Goal: Task Accomplishment & Management: Use online tool/utility

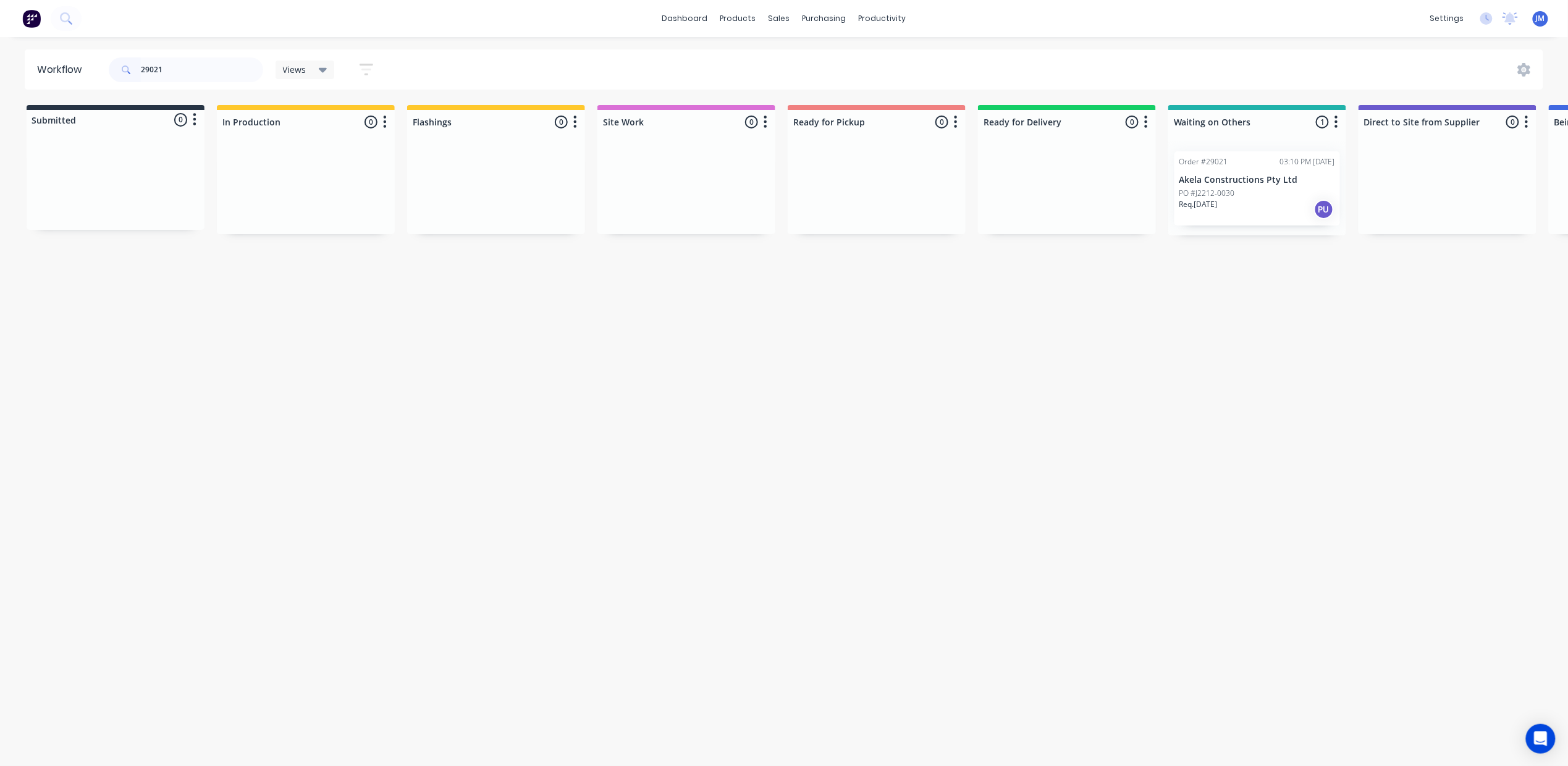
click at [1250, 167] on div "Order #29021 03:10 PM [DATE]" at bounding box center [1257, 161] width 155 height 11
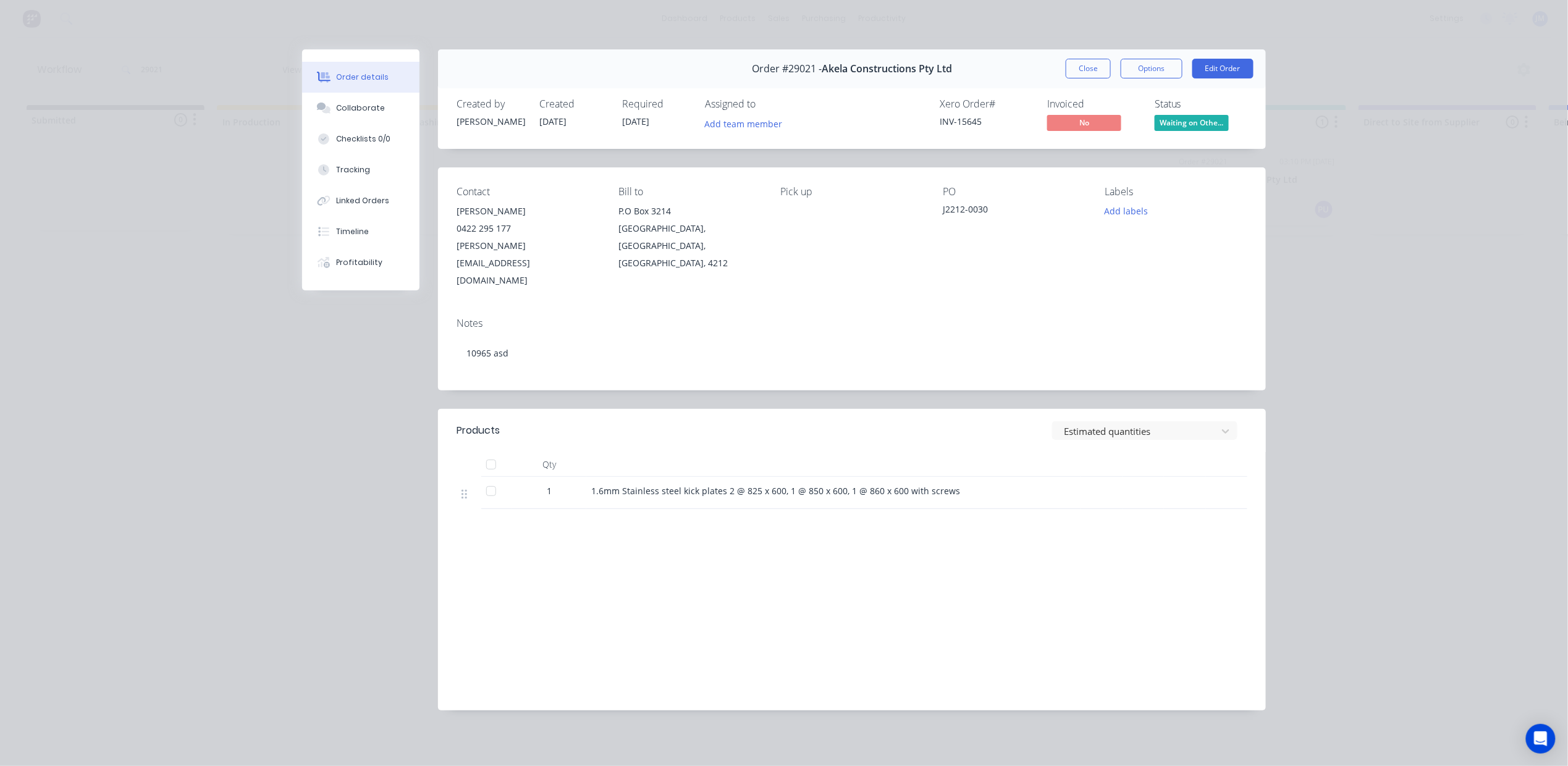
drag, startPoint x: 1070, startPoint y: 67, endPoint x: 1048, endPoint y: 85, distance: 28.4
click at [1073, 67] on button "Close" at bounding box center [1088, 68] width 45 height 20
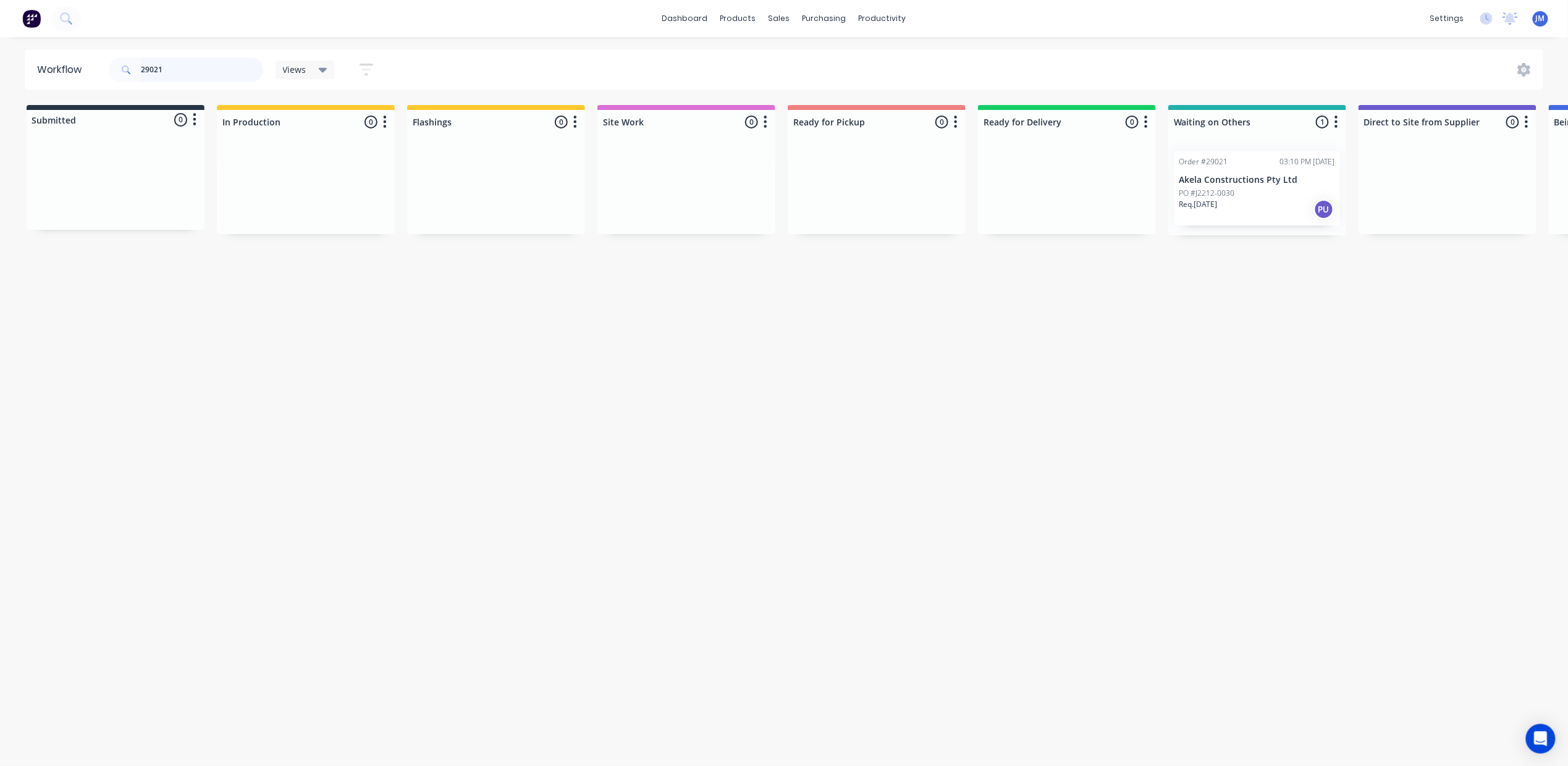
scroll to position [0, 3]
drag, startPoint x: 1268, startPoint y: 188, endPoint x: 826, endPoint y: 174, distance: 442.2
click at [826, 174] on div "Submitted 0 Status colour #273444 hex #273444 Save Cancel Summaries Total order…" at bounding box center [1107, 170] width 2239 height 130
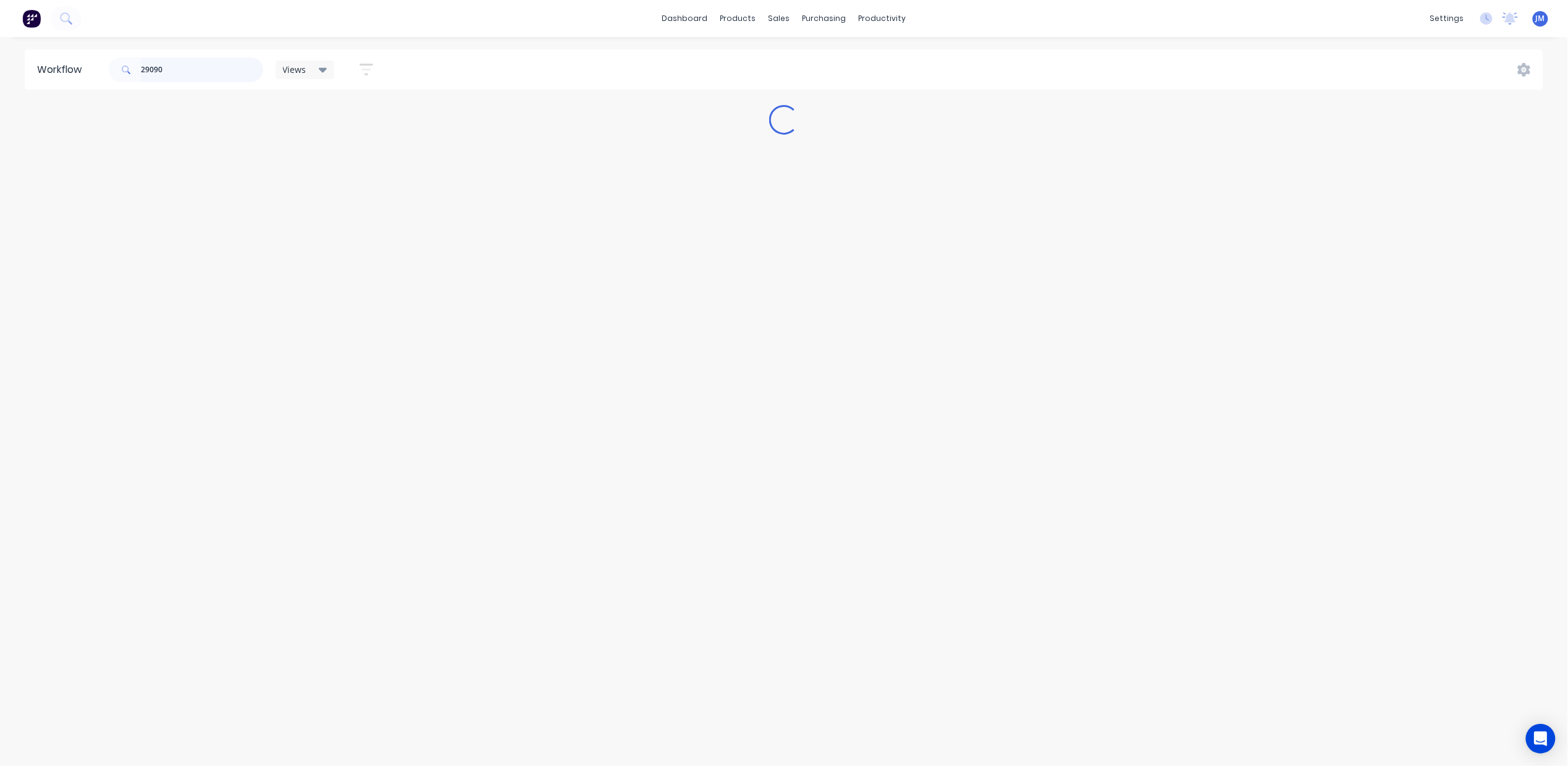
scroll to position [0, 0]
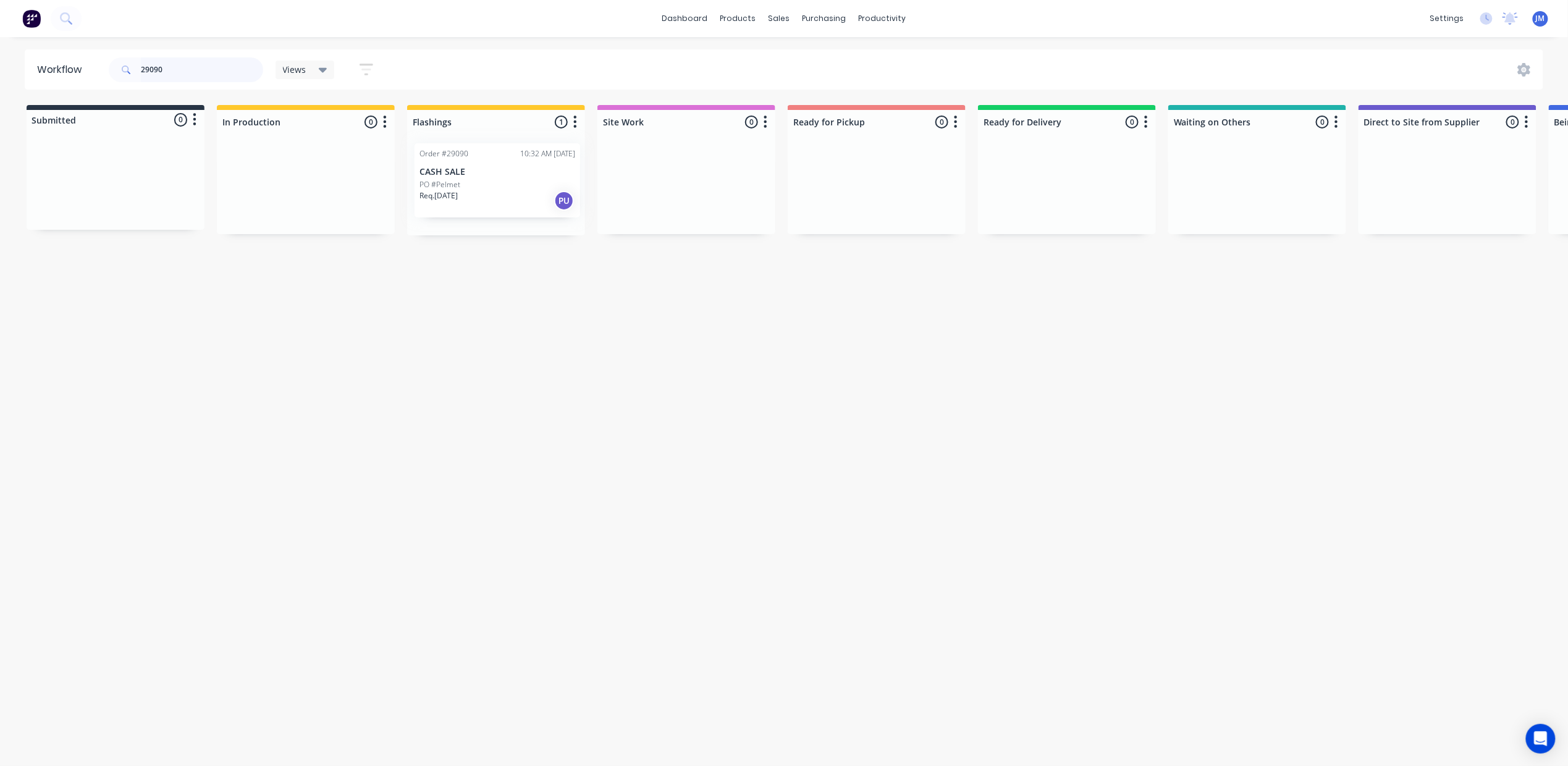
drag, startPoint x: 451, startPoint y: 197, endPoint x: 429, endPoint y: 171, distance: 34.1
click at [424, 180] on div "Order #29090 10:32 AM [DATE] CASH SALE PO #Pelmet Req. [DATE] PU" at bounding box center [496, 189] width 178 height 94
click at [480, 218] on div "Req. [DATE] PU" at bounding box center [495, 209] width 155 height 21
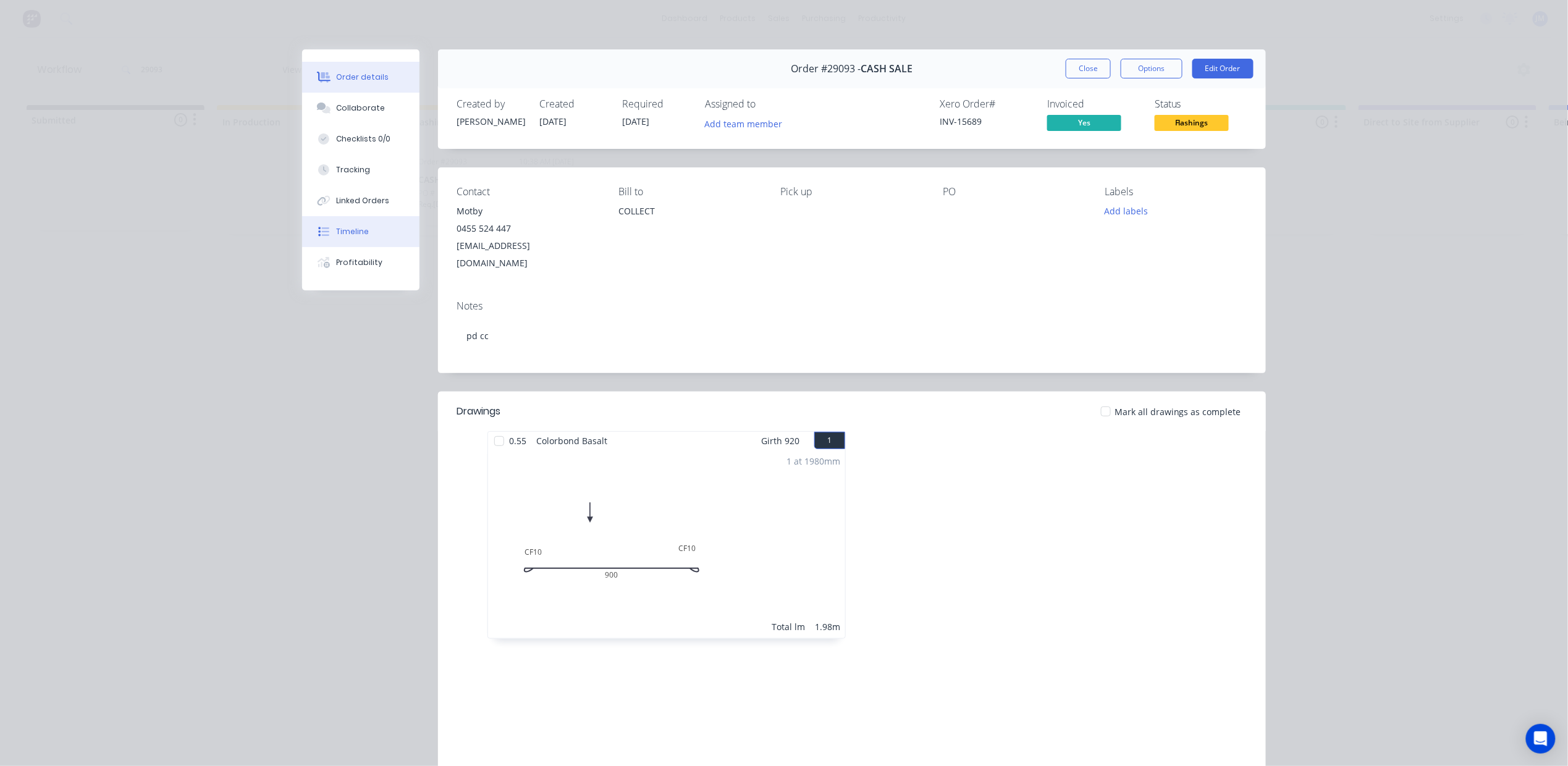
click at [349, 228] on div "Timeline" at bounding box center [353, 231] width 33 height 11
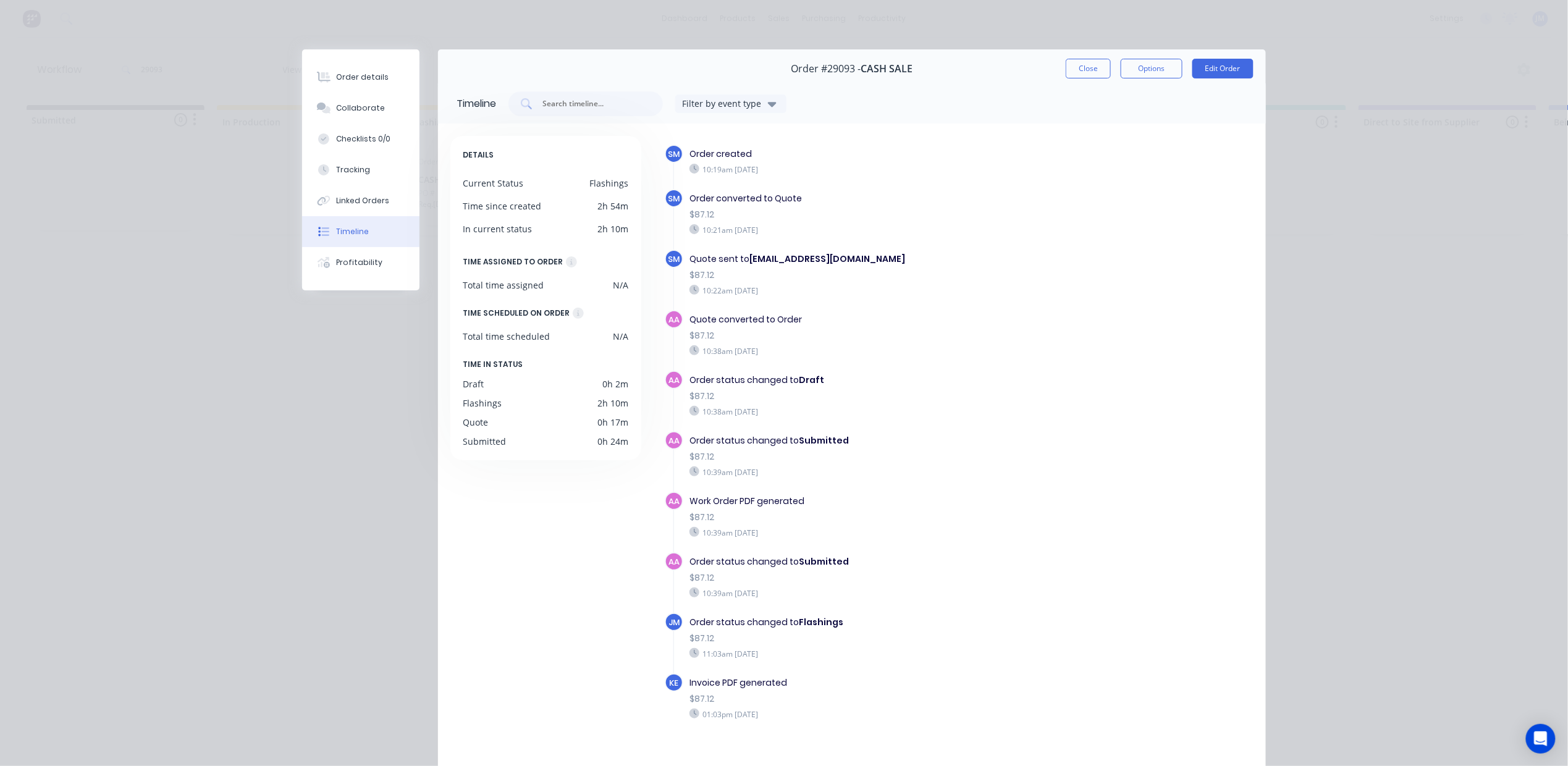
click at [1065, 66] on button "Close" at bounding box center [1088, 68] width 45 height 20
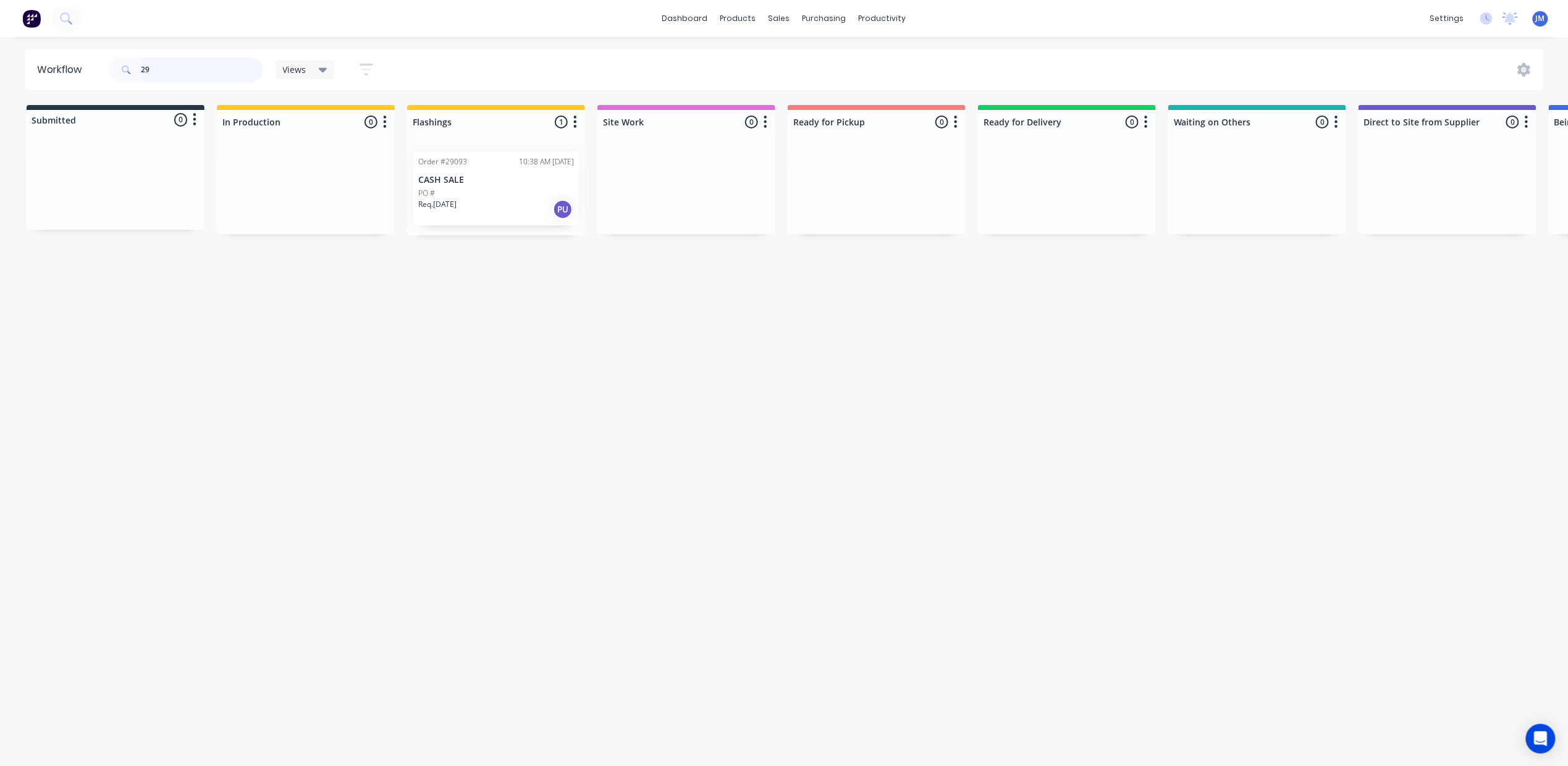
type input "2"
click at [934, 354] on div "Workflow 29021 Views Save new view None (Default) edit Show/Hide statuses Show …" at bounding box center [784, 395] width 1568 height 692
click at [179, 77] on input "29021" at bounding box center [202, 69] width 122 height 25
drag, startPoint x: 278, startPoint y: 184, endPoint x: 830, endPoint y: 176, distance: 552.1
click at [830, 176] on div "Submitted 0 Status colour #273444 hex #273444 Save Cancel Summaries Total order…" at bounding box center [1110, 170] width 2239 height 130
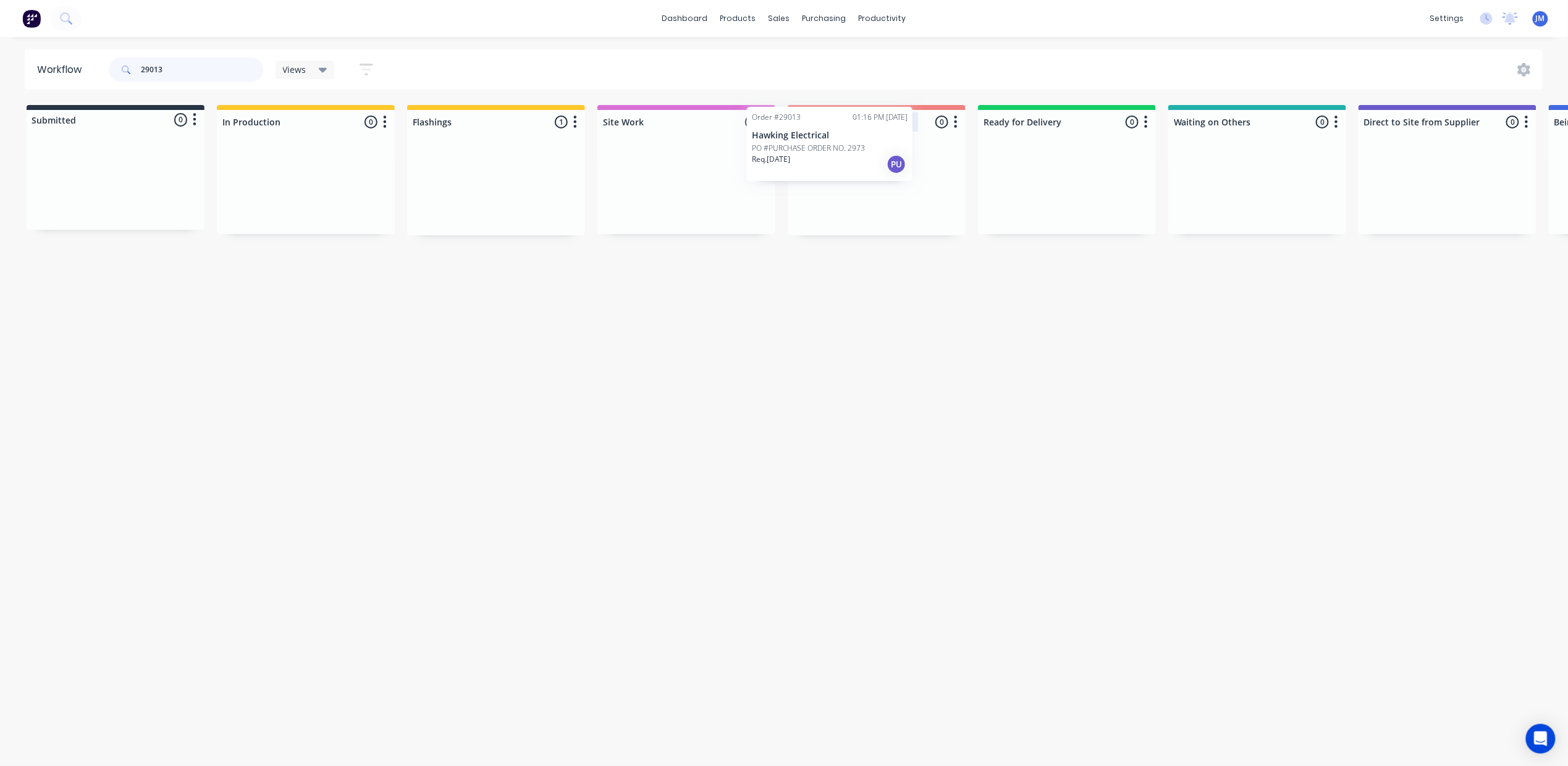
drag, startPoint x: 492, startPoint y: 182, endPoint x: 823, endPoint y: 127, distance: 335.5
click at [823, 127] on div "Submitted 0 Status colour #273444 hex #273444 Save Cancel Summaries Total order…" at bounding box center [1110, 170] width 2239 height 130
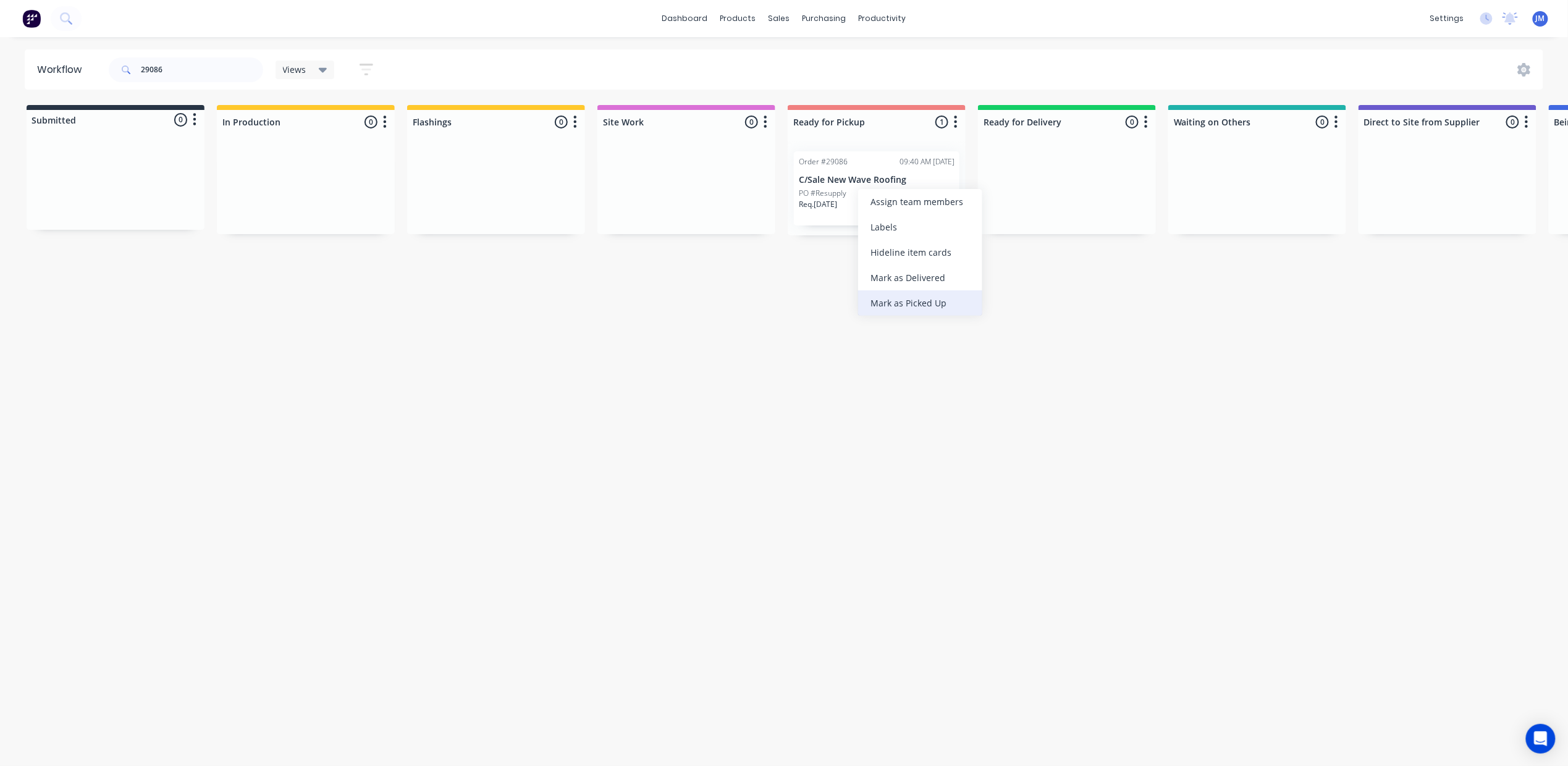
click at [914, 299] on div "Mark as Picked Up" at bounding box center [920, 302] width 124 height 25
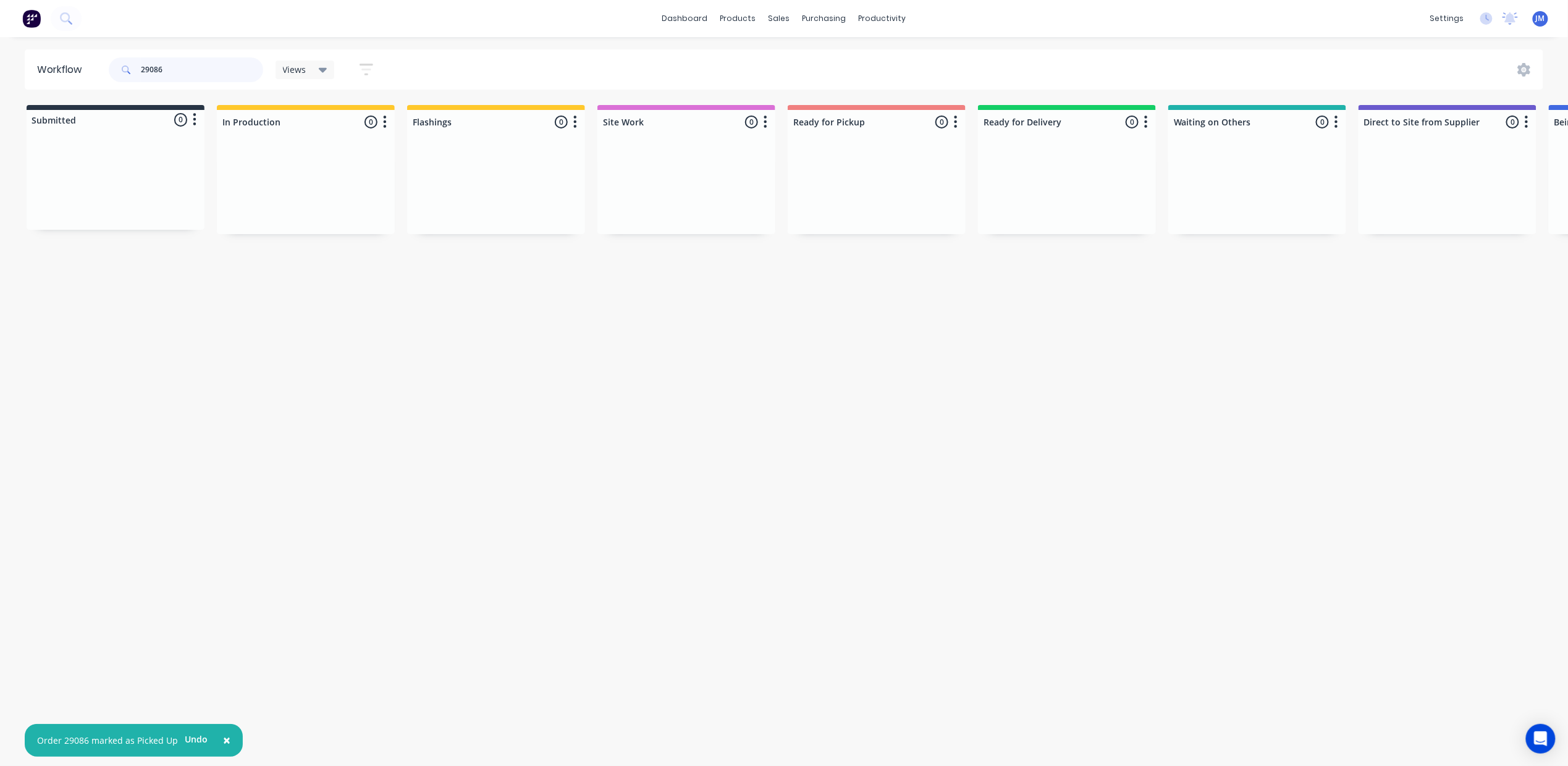
drag, startPoint x: 203, startPoint y: 75, endPoint x: 203, endPoint y: 64, distance: 11.0
click at [205, 72] on input "29086" at bounding box center [202, 69] width 122 height 25
drag, startPoint x: 540, startPoint y: 209, endPoint x: 1104, endPoint y: 183, distance: 564.6
click at [1103, 184] on div "Submitted 0 Status colour #273444 hex #273444 Save Cancel Summaries Total order…" at bounding box center [1110, 170] width 2239 height 130
drag, startPoint x: 924, startPoint y: 328, endPoint x: 905, endPoint y: 328, distance: 19.0
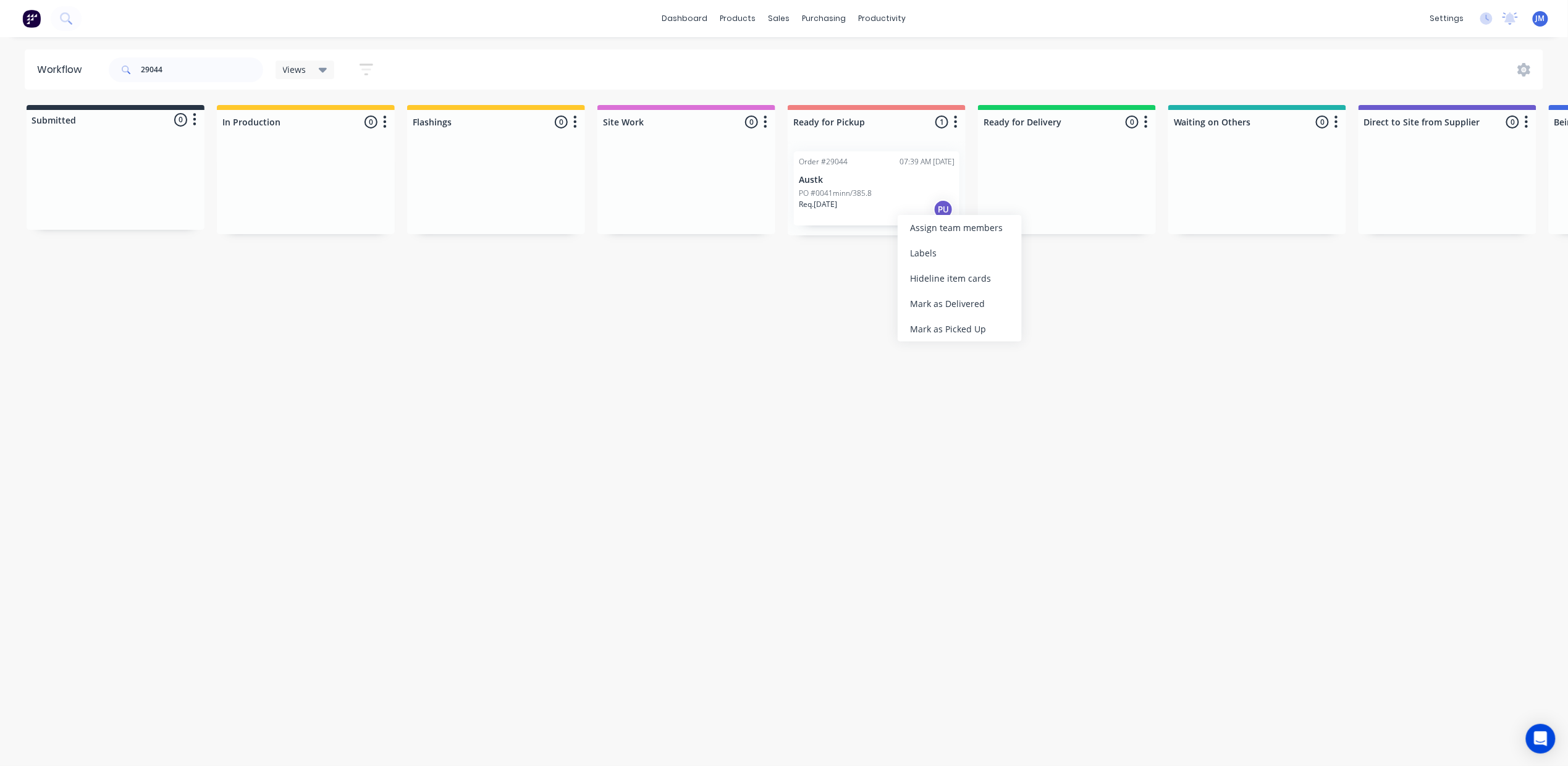
click at [924, 328] on div "Mark as Picked Up" at bounding box center [960, 328] width 124 height 25
click at [182, 73] on input "29044" at bounding box center [202, 69] width 122 height 25
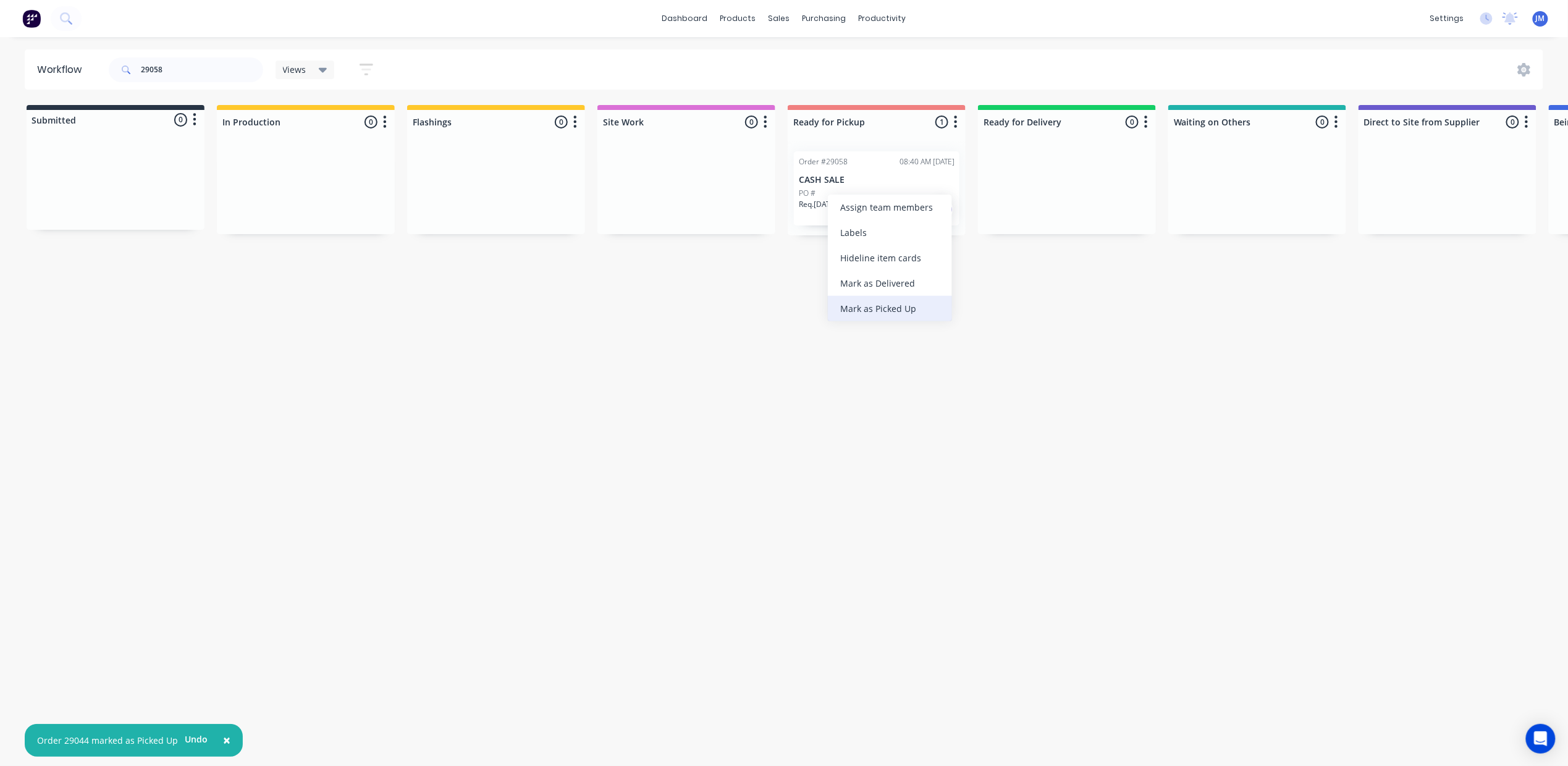
drag, startPoint x: 905, startPoint y: 305, endPoint x: 886, endPoint y: 294, distance: 22.0
click at [904, 305] on div "Mark as Picked Up" at bounding box center [890, 308] width 124 height 25
drag, startPoint x: 176, startPoint y: 61, endPoint x: 213, endPoint y: 51, distance: 38.3
click at [176, 60] on input "29058" at bounding box center [202, 69] width 122 height 25
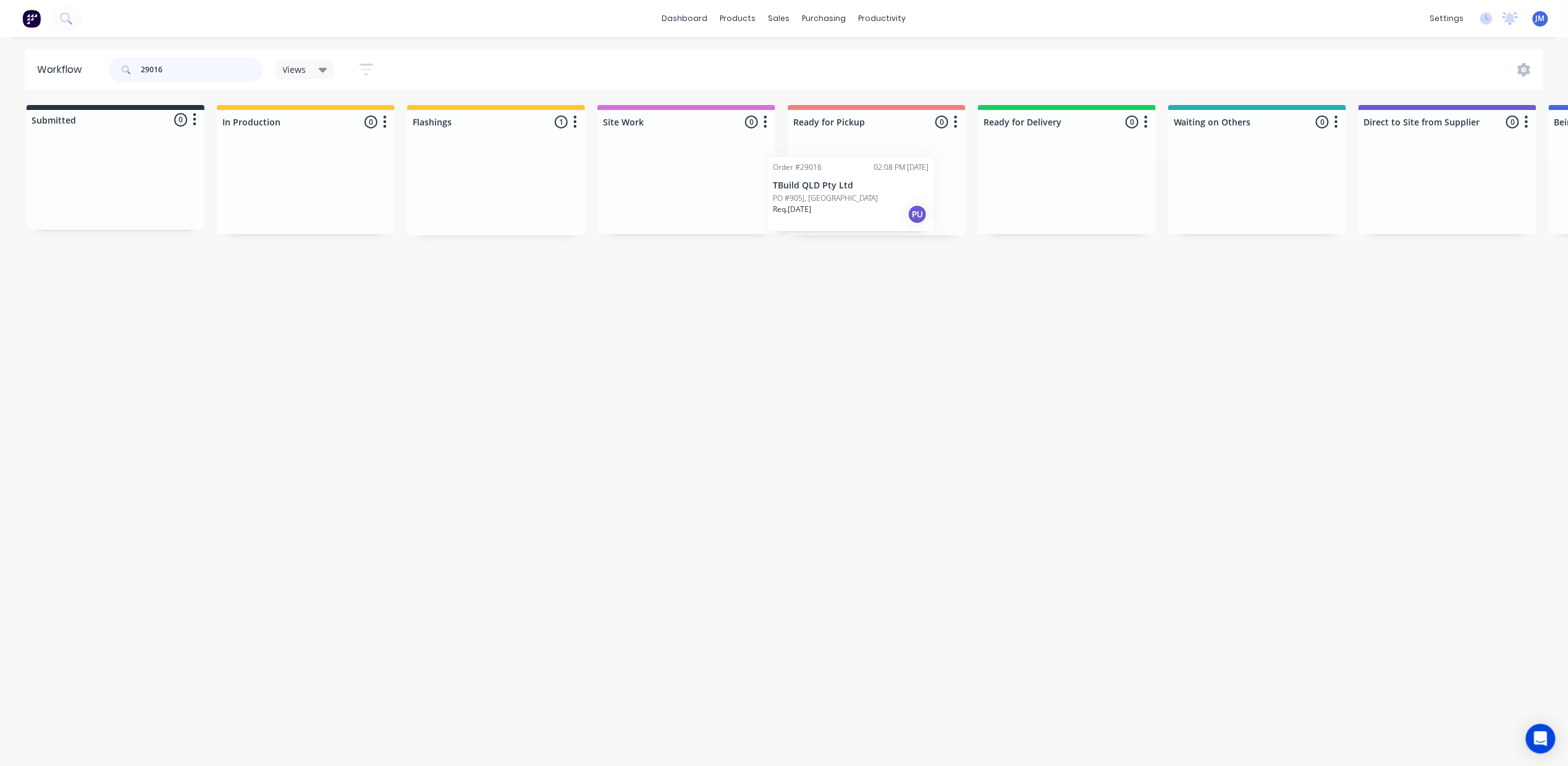
drag, startPoint x: 532, startPoint y: 200, endPoint x: 861, endPoint y: 181, distance: 329.5
click at [858, 198] on div "Submitted 0 Status colour #273444 hex #273444 Save Cancel Summaries Total order…" at bounding box center [1110, 170] width 2239 height 130
drag, startPoint x: 514, startPoint y: 205, endPoint x: 858, endPoint y: 161, distance: 346.8
click at [853, 167] on div "Submitted 0 Status colour #273444 hex #273444 Save Cancel Summaries Total order…" at bounding box center [1110, 170] width 2239 height 130
type input "2"
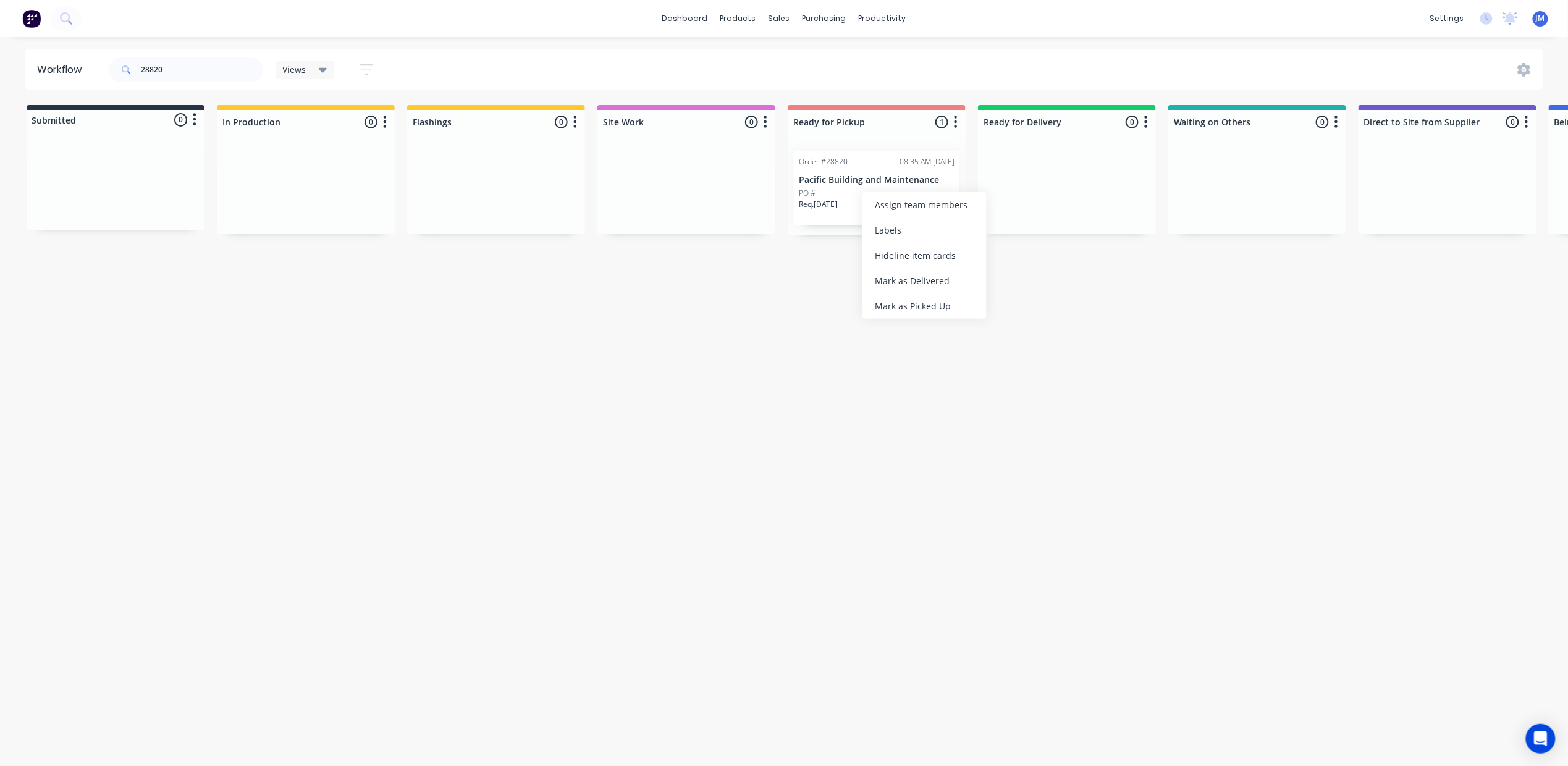
drag, startPoint x: 913, startPoint y: 307, endPoint x: 887, endPoint y: 310, distance: 26.2
click at [913, 310] on div "Mark as Picked Up" at bounding box center [924, 306] width 124 height 25
click at [208, 14] on div "dashboard products sales purchasing productivity dashboard products Product Cat…" at bounding box center [784, 346] width 1568 height 692
drag, startPoint x: 840, startPoint y: 201, endPoint x: 861, endPoint y: 201, distance: 21.0
drag, startPoint x: 861, startPoint y: 201, endPoint x: 1170, endPoint y: 294, distance: 322.7
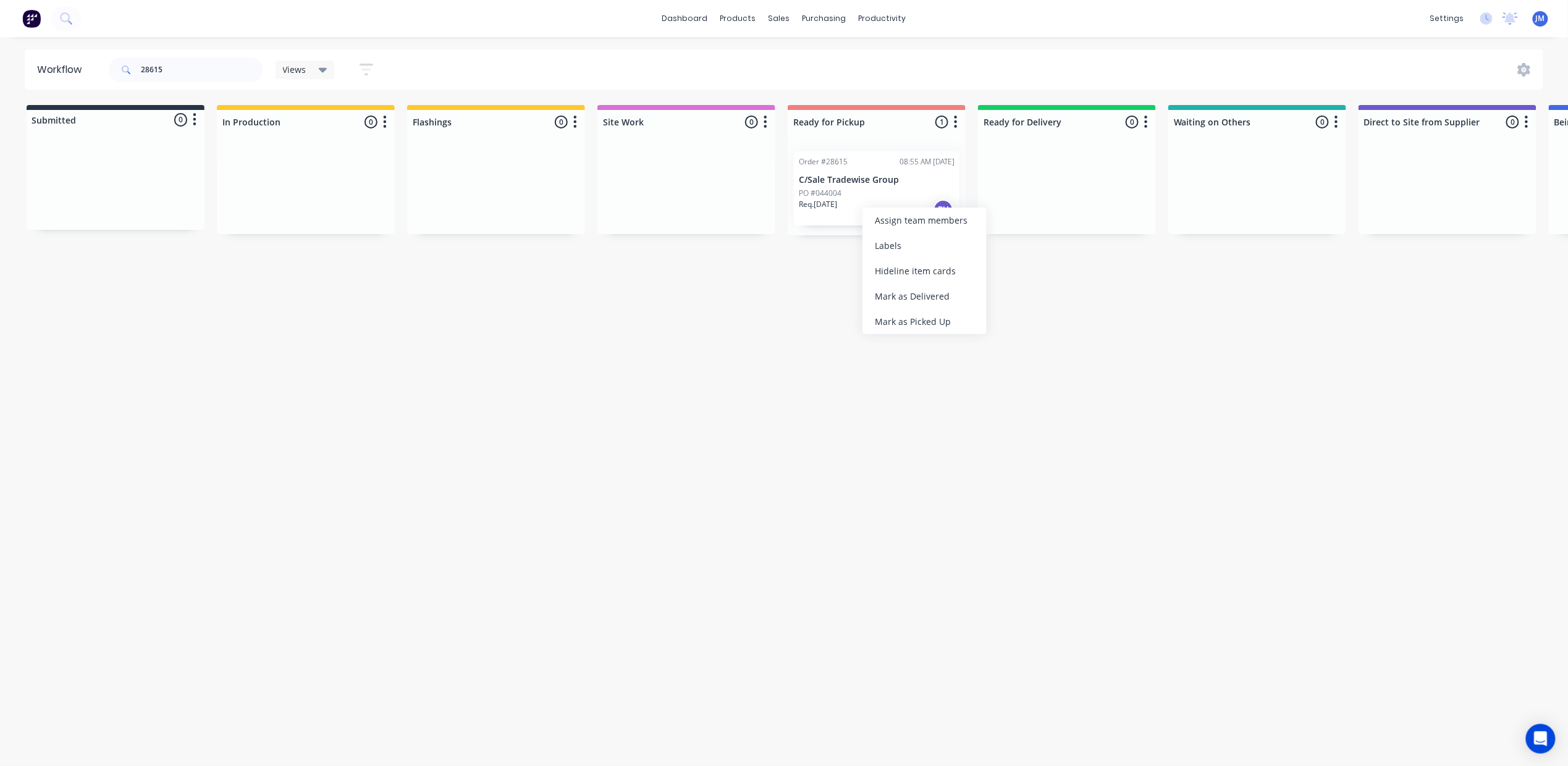
drag, startPoint x: 887, startPoint y: 319, endPoint x: 615, endPoint y: 256, distance: 279.2
click at [887, 317] on div "Mark as Picked Up" at bounding box center [924, 321] width 124 height 25
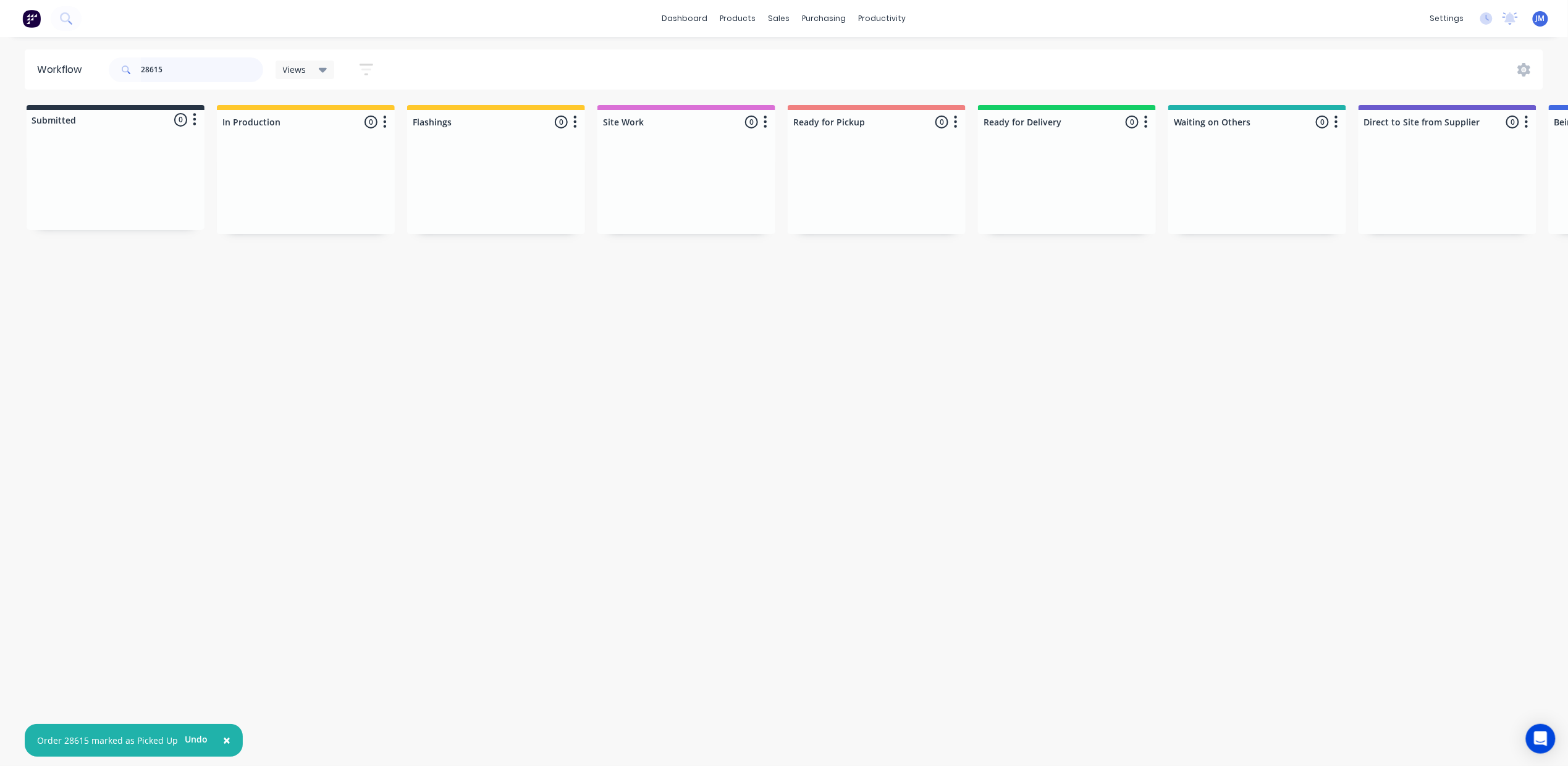
click at [197, 70] on input "28615" at bounding box center [202, 69] width 122 height 25
type input "2"
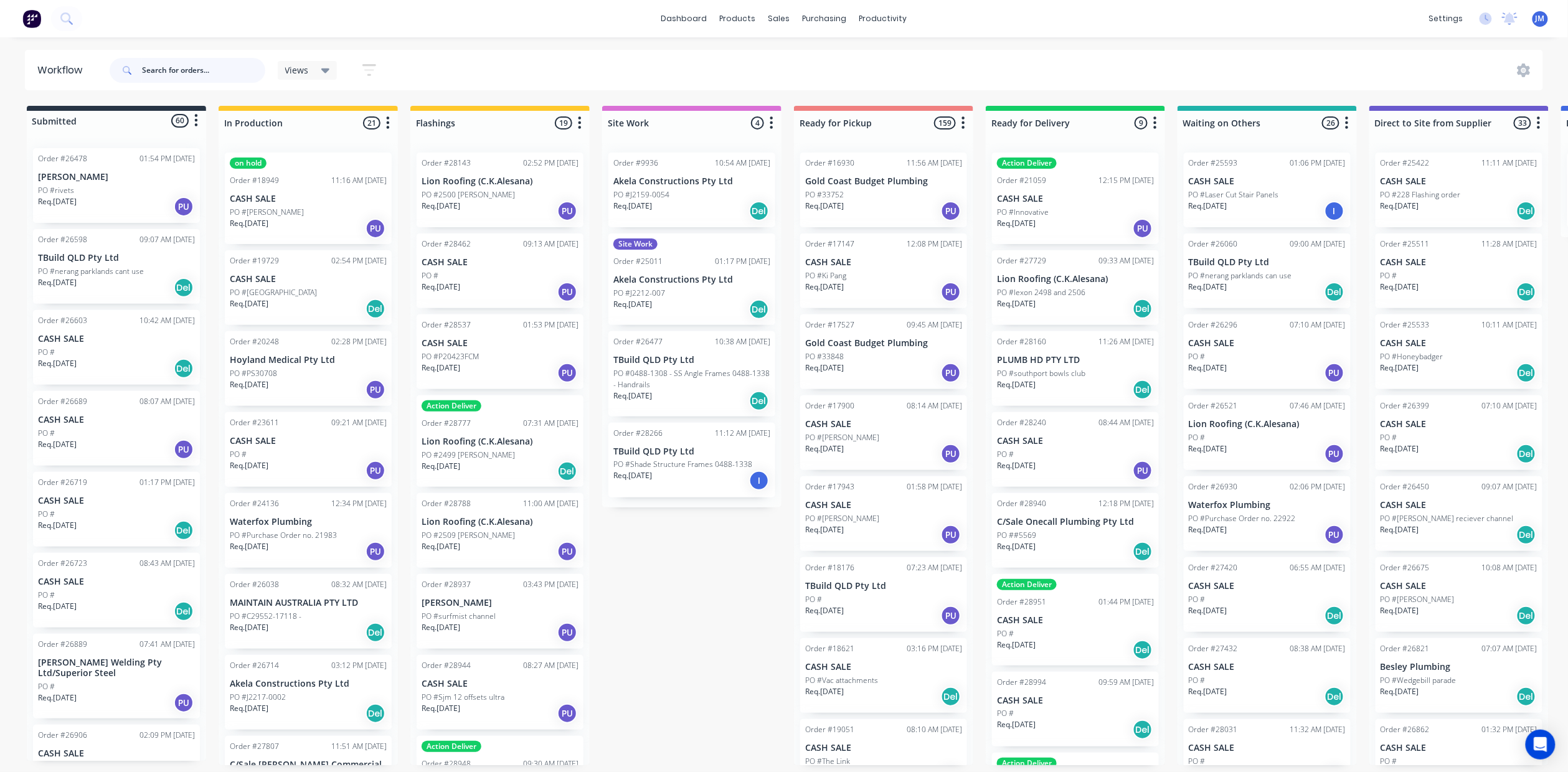
click at [186, 66] on input "text" at bounding box center [203, 70] width 123 height 25
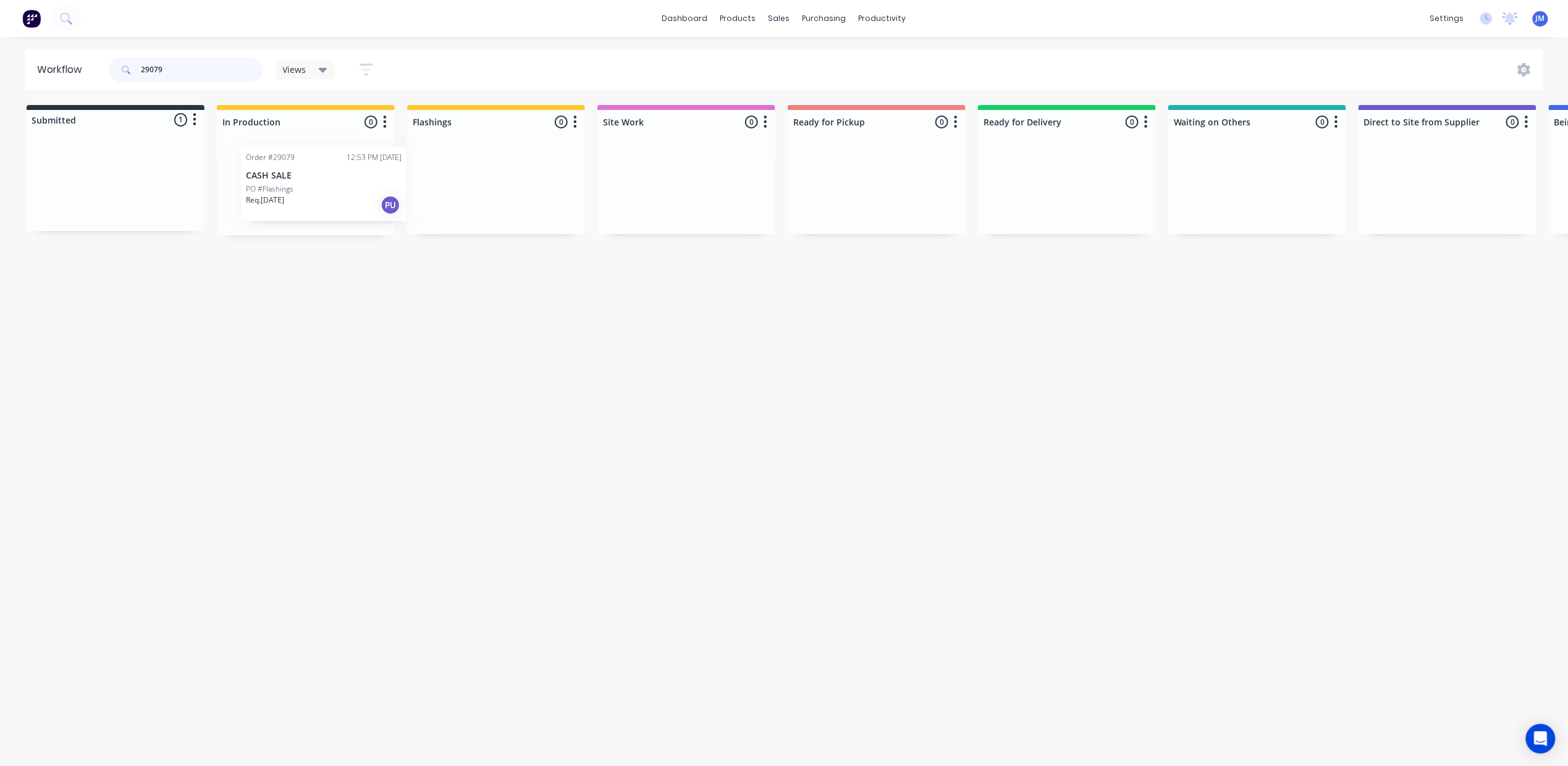
drag, startPoint x: 82, startPoint y: 169, endPoint x: 295, endPoint y: 162, distance: 213.1
click at [293, 169] on div "Submitted 1 Status colour #273444 hex #273444 Save Cancel Summaries Total order…" at bounding box center [1110, 170] width 2239 height 130
drag, startPoint x: 108, startPoint y: 183, endPoint x: 1200, endPoint y: 155, distance: 1092.4
click at [1200, 155] on div "Submitted 1 Status colour #273444 hex #273444 Save Cancel Summaries Total order…" at bounding box center [1104, 170] width 2239 height 130
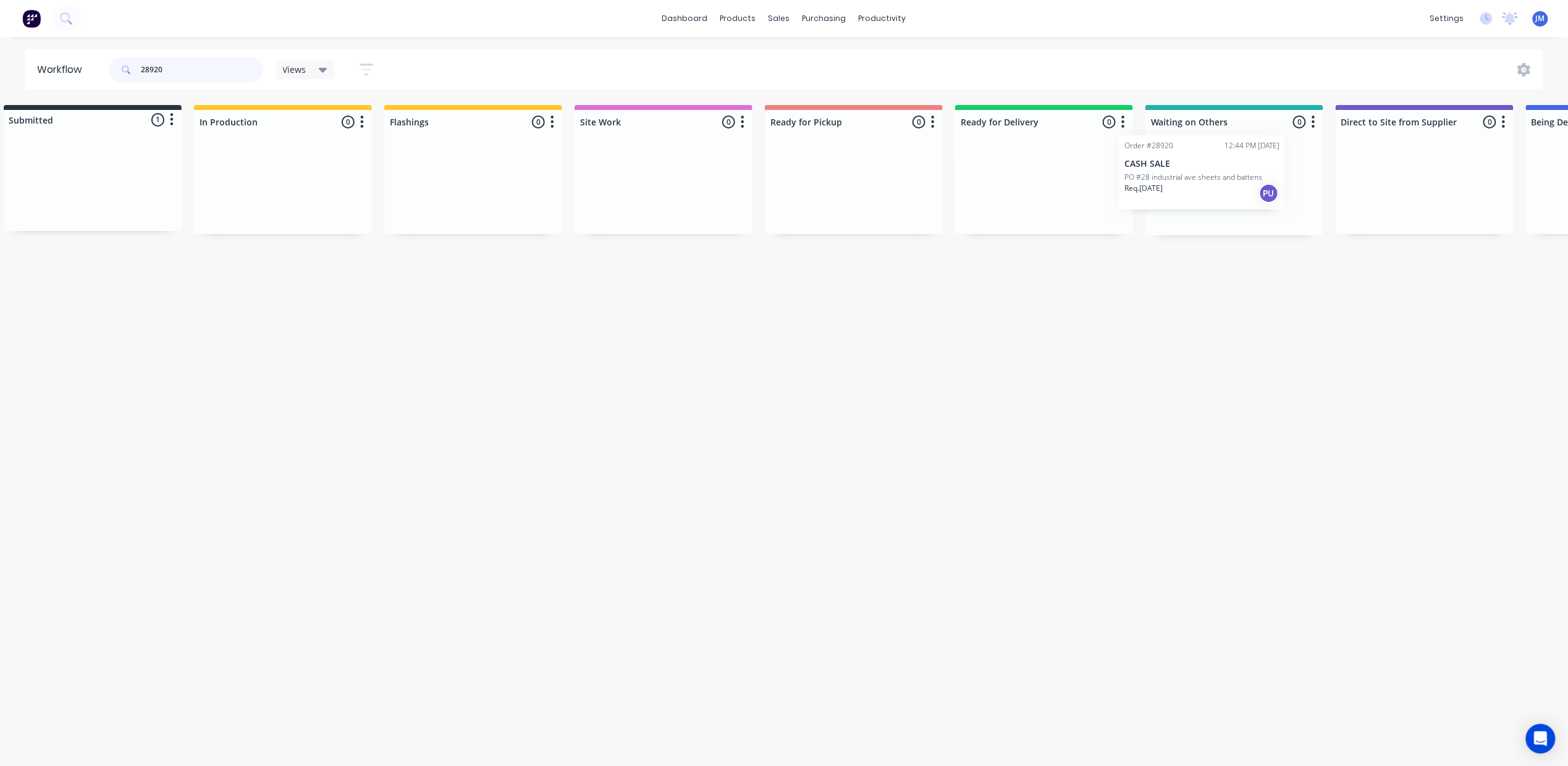
drag, startPoint x: 129, startPoint y: 185, endPoint x: 1222, endPoint y: 174, distance: 1093.1
click at [1222, 174] on div "Submitted 1 Status colour #273444 hex #273444 Save Cancel Summaries Total order…" at bounding box center [1088, 170] width 2239 height 130
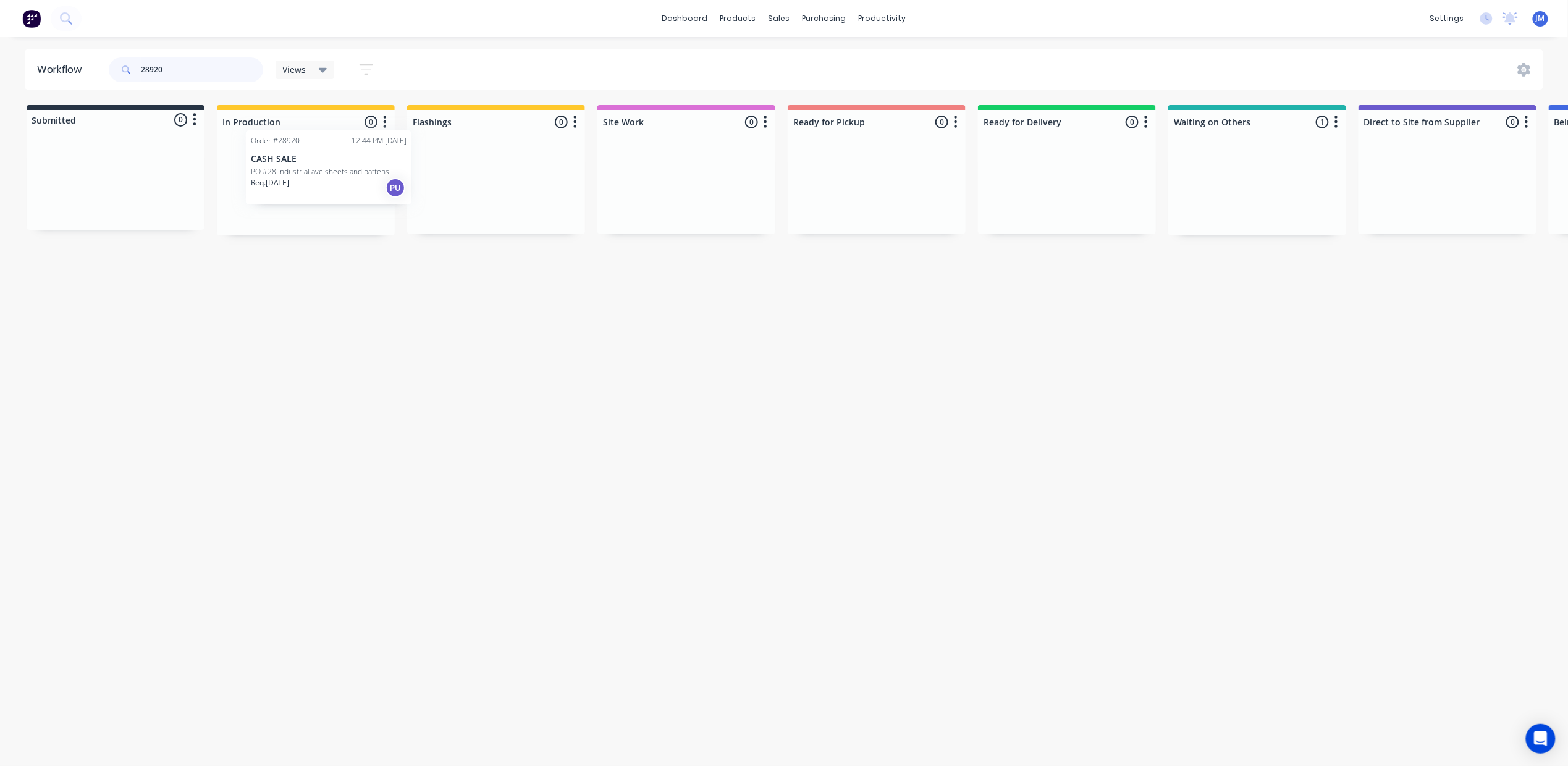
drag, startPoint x: 1201, startPoint y: 178, endPoint x: 297, endPoint y: 159, distance: 904.2
click at [297, 159] on div "Submitted 0 Status colour #273444 hex #273444 Save Cancel Summaries Total order…" at bounding box center [1110, 170] width 2239 height 130
type input "2"
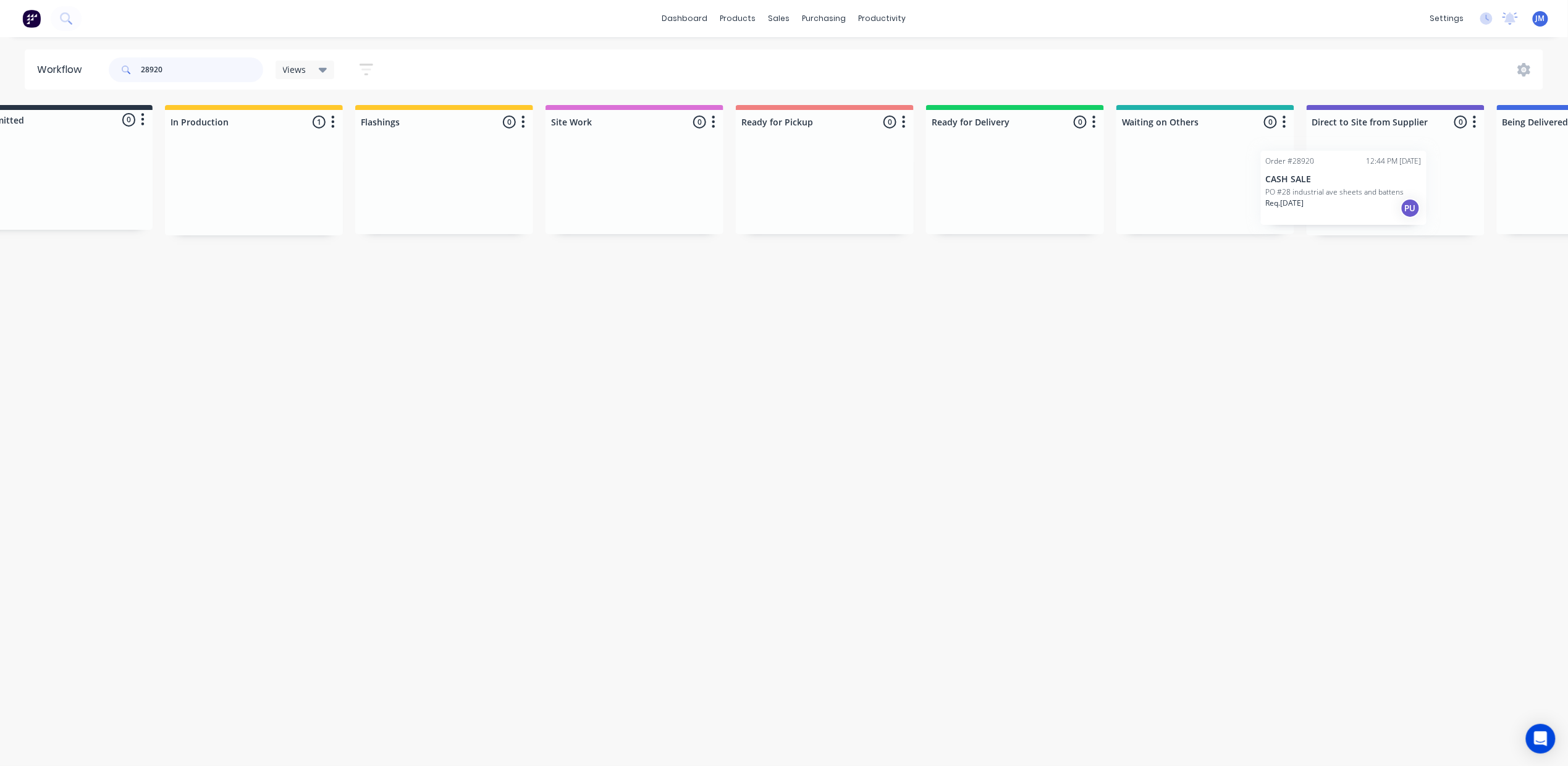
scroll to position [0, 108]
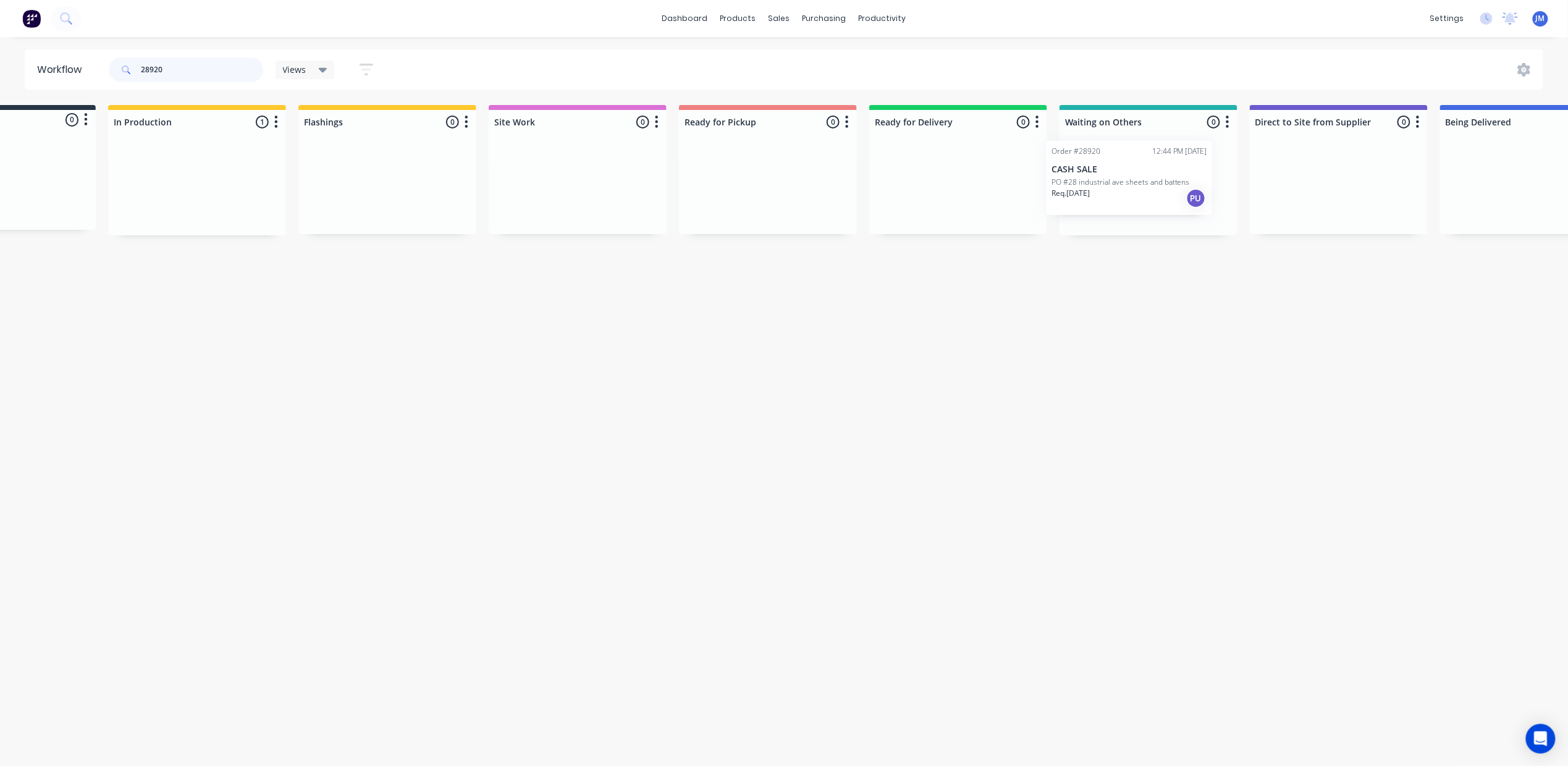
drag, startPoint x: 322, startPoint y: 195, endPoint x: 1164, endPoint y: 184, distance: 842.1
click at [1162, 188] on div "Submitted 0 Status colour #273444 hex #273444 Save Cancel Summaries Total order…" at bounding box center [1002, 170] width 2239 height 130
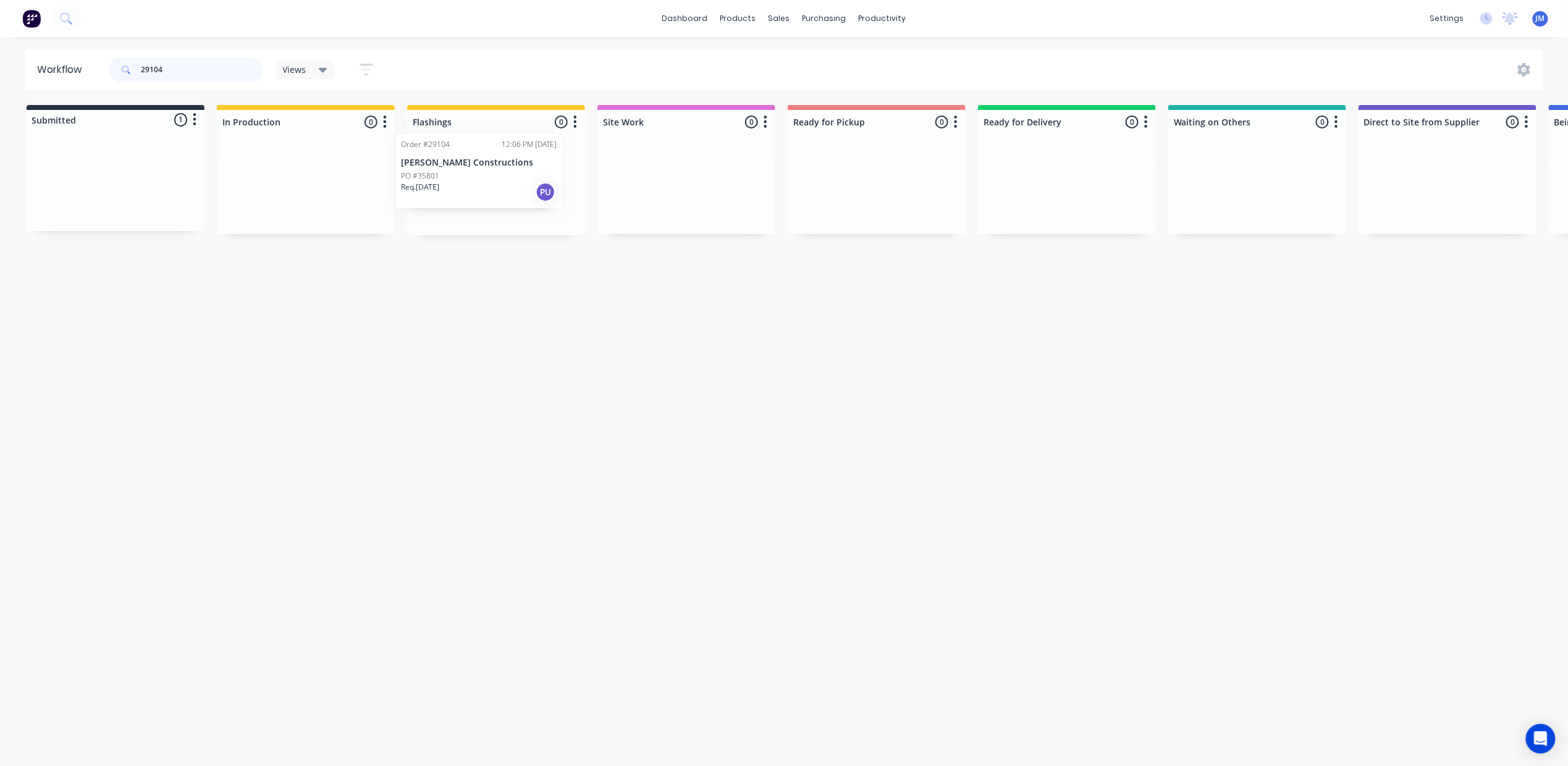
drag, startPoint x: 110, startPoint y: 201, endPoint x: 475, endPoint y: 189, distance: 365.2
click at [475, 189] on div "Submitted 1 Status colour #273444 hex #273444 Save Cancel Summaries Total order…" at bounding box center [1110, 170] width 2239 height 130
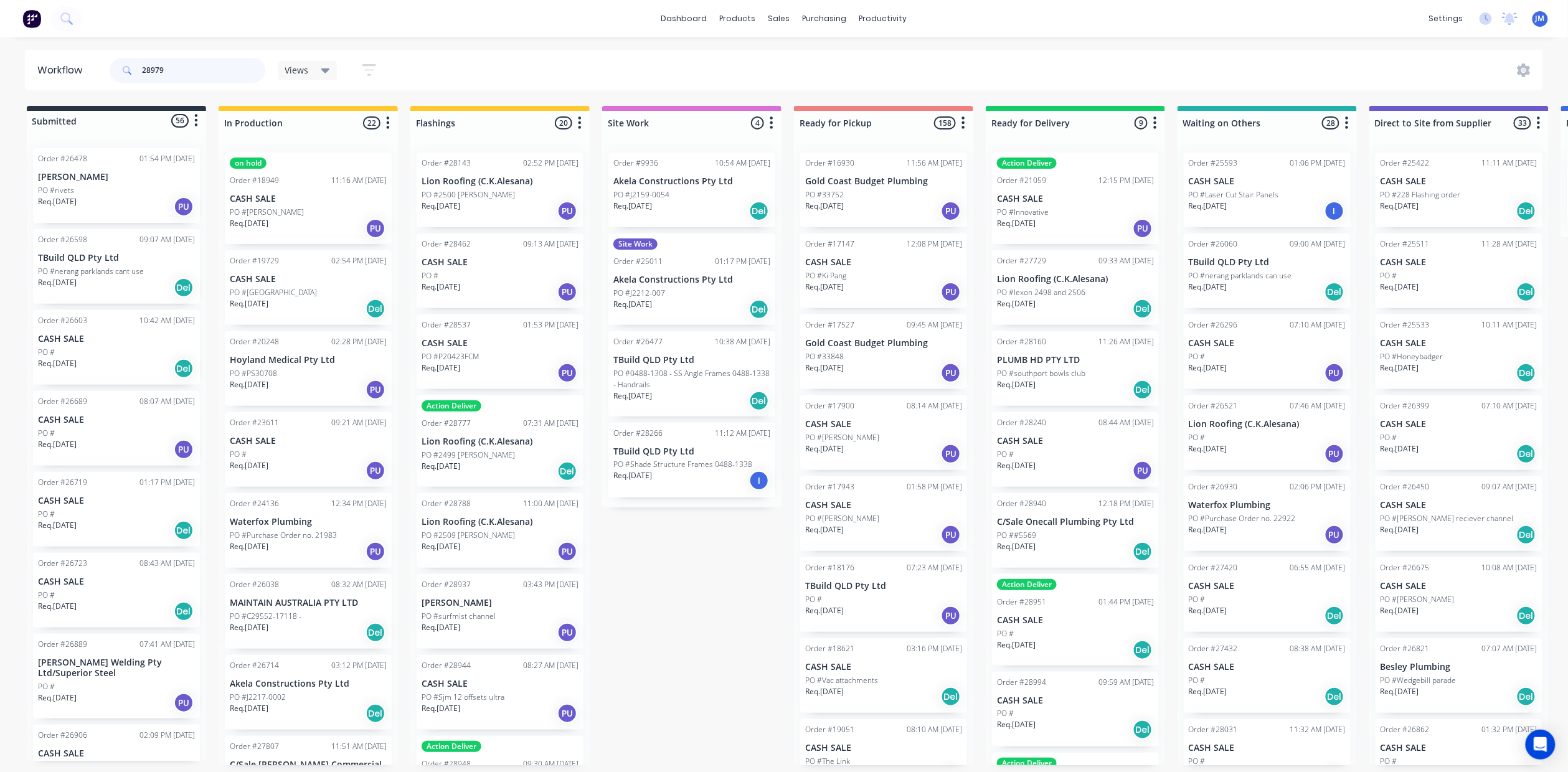
click at [225, 71] on input "28979" at bounding box center [203, 70] width 123 height 25
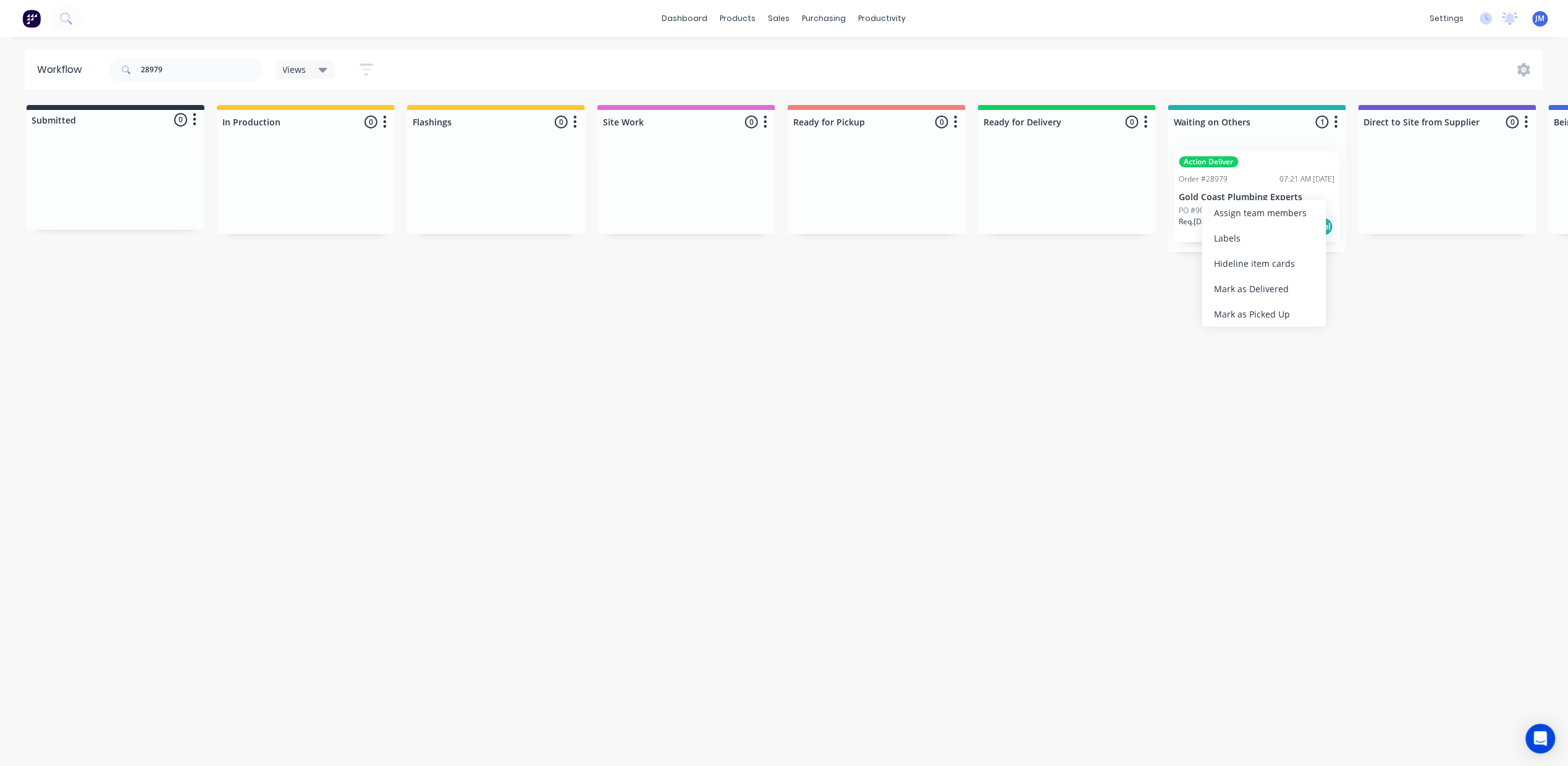
drag, startPoint x: 1244, startPoint y: 581, endPoint x: 1253, endPoint y: 572, distance: 12.7
click at [1246, 578] on div "Workflow 28979 Views Save new view None (Default) edit Show/Hide statuses Show …" at bounding box center [784, 395] width 1568 height 692
drag, startPoint x: 1278, startPoint y: 297, endPoint x: 1285, endPoint y: 302, distance: 8.6
click at [1277, 297] on div "Mark as Delivered" at bounding box center [1320, 297] width 124 height 25
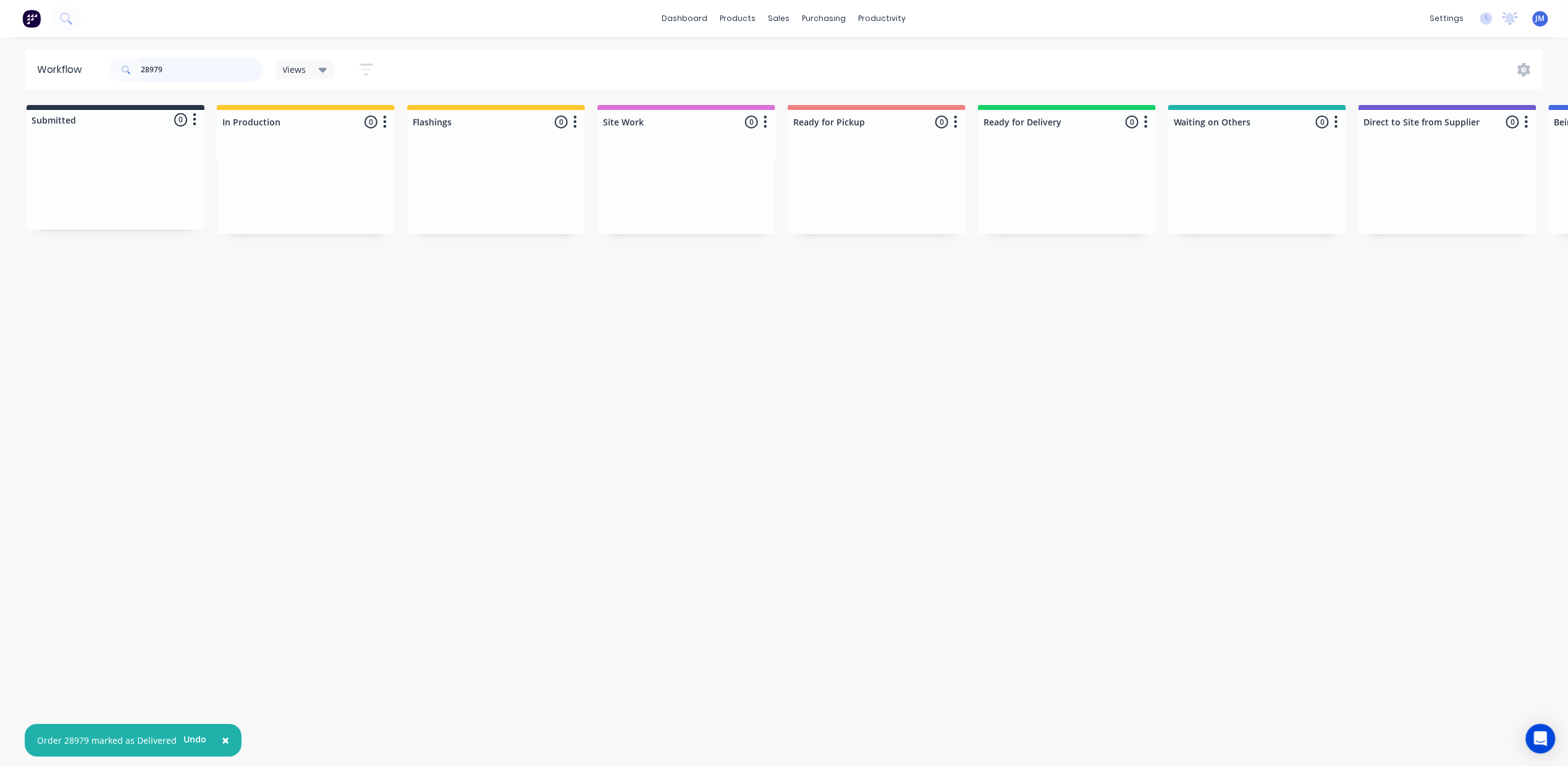
click at [187, 77] on input "28979" at bounding box center [202, 69] width 122 height 25
click at [1099, 302] on div "Mark as Delivered" at bounding box center [1076, 302] width 124 height 25
click at [189, 70] on input "28951" at bounding box center [202, 69] width 122 height 25
type input "2"
drag, startPoint x: 633, startPoint y: 203, endPoint x: 858, endPoint y: 158, distance: 229.5
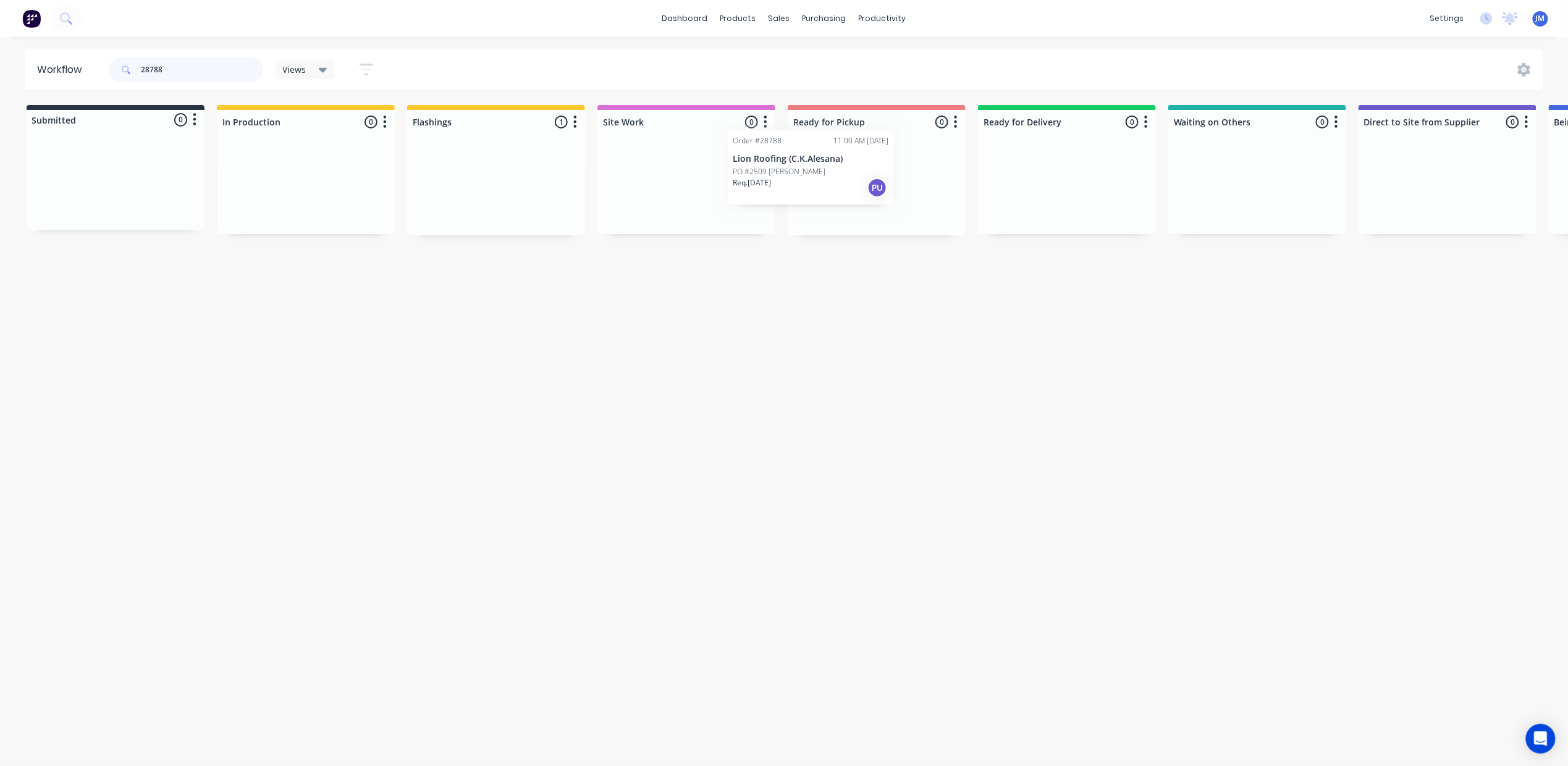
click at [856, 161] on div "Submitted 0 Status colour #273444 hex #273444 Save Cancel Summaries Total order…" at bounding box center [1110, 170] width 2239 height 130
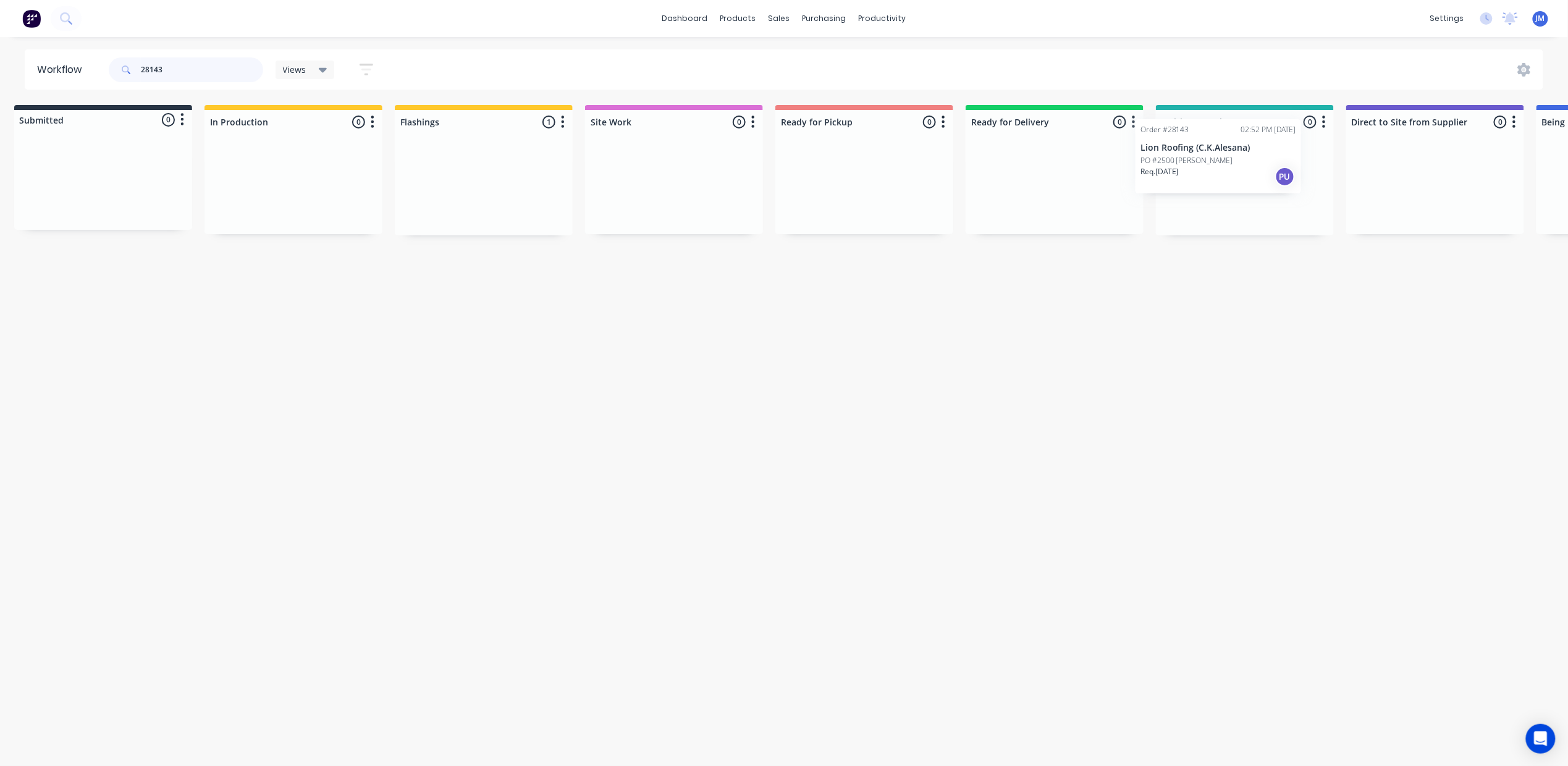
scroll to position [0, 15]
drag, startPoint x: 468, startPoint y: 194, endPoint x: 1197, endPoint y: 156, distance: 730.0
click at [1196, 159] on div "Submitted 0 Status colour #273444 hex #273444 Save Cancel Summaries Total order…" at bounding box center [1095, 170] width 2239 height 130
type input "2"
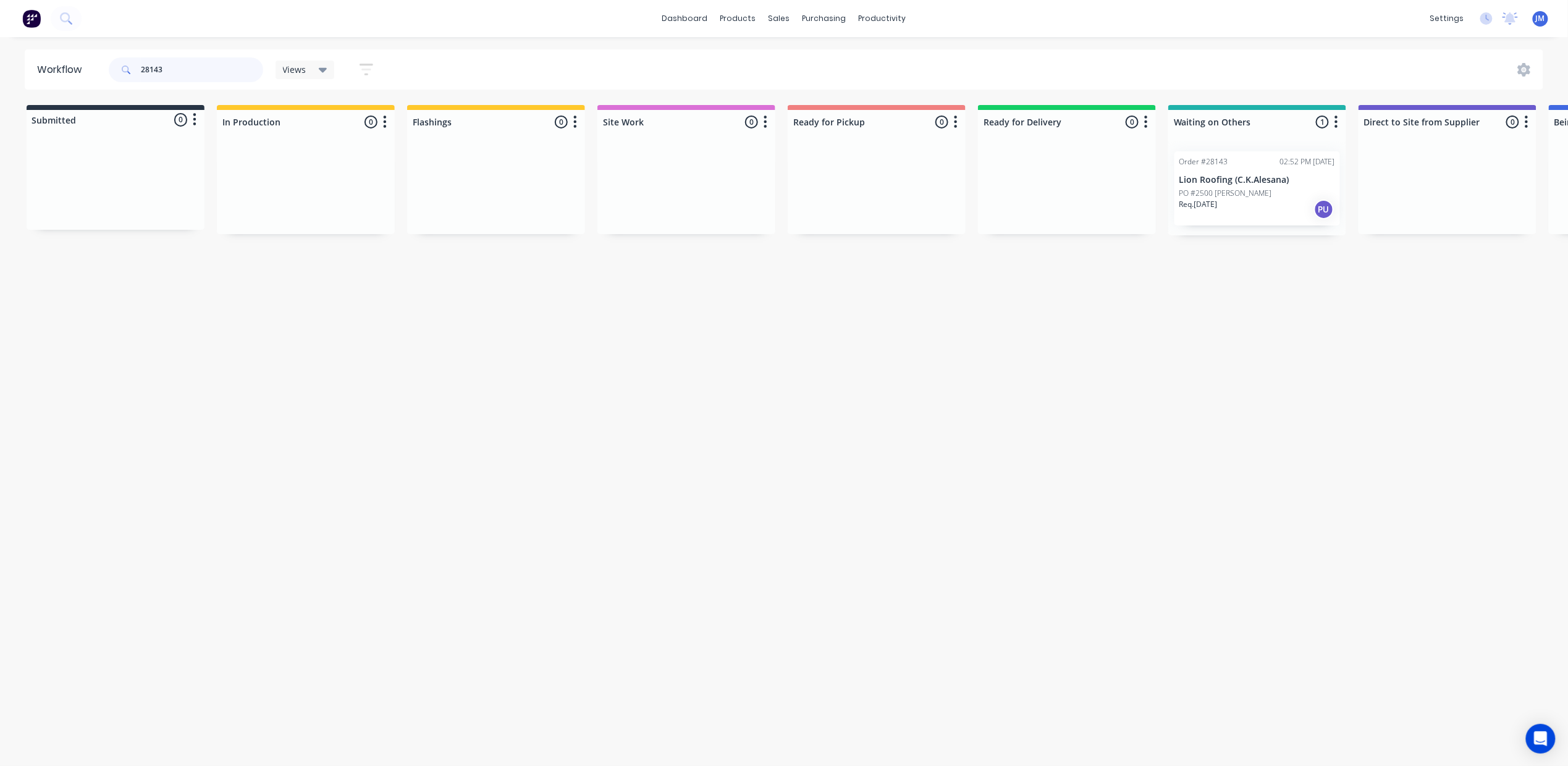
scroll to position [0, 3]
drag, startPoint x: 1259, startPoint y: 199, endPoint x: 752, endPoint y: 126, distance: 512.2
click at [861, 176] on div "Submitted 0 Status colour #273444 hex #273444 Save Cancel Summaries Total order…" at bounding box center [1107, 170] width 2239 height 130
type input "2"
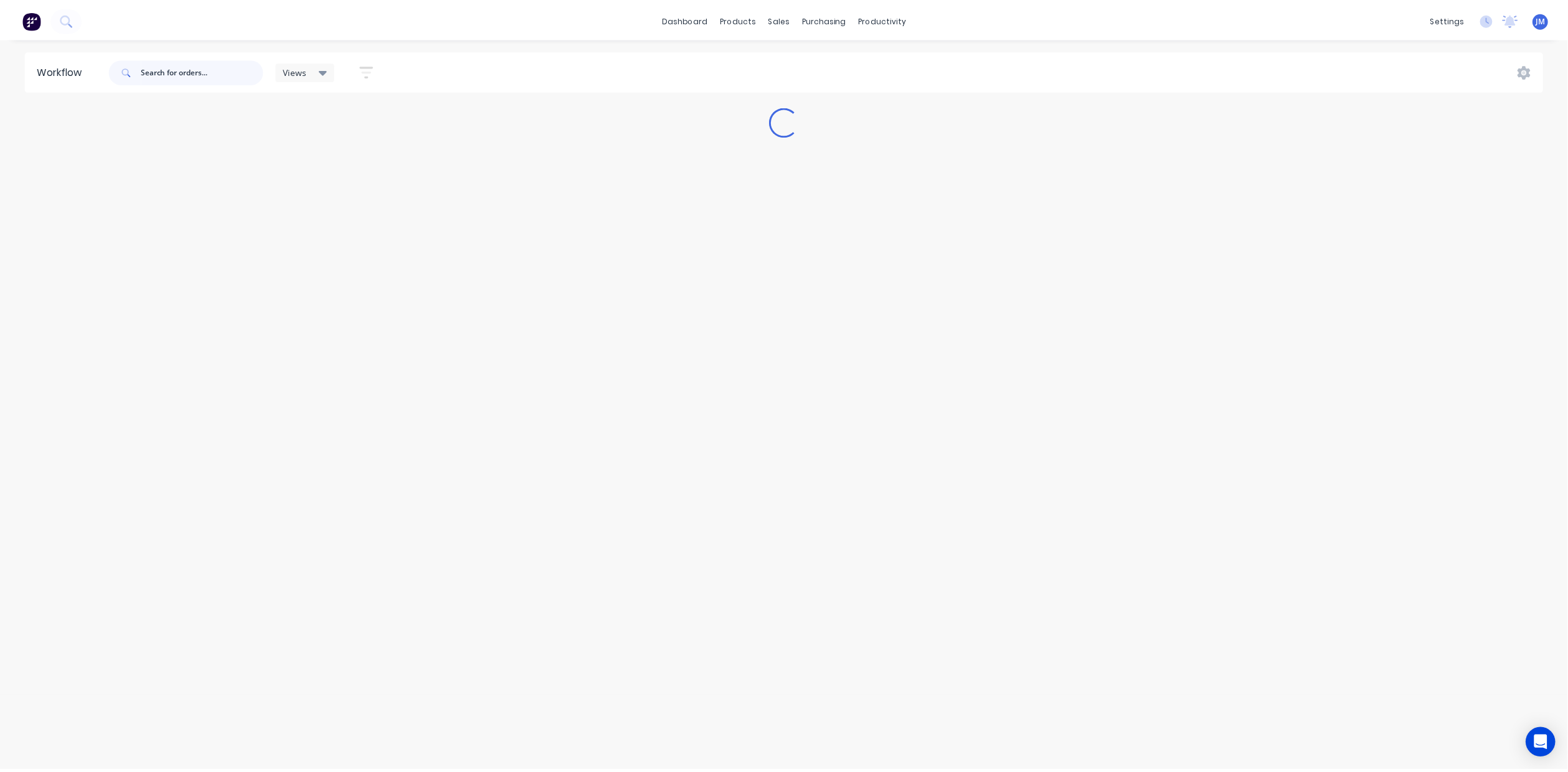
scroll to position [0, 0]
